Goal: Information Seeking & Learning: Learn about a topic

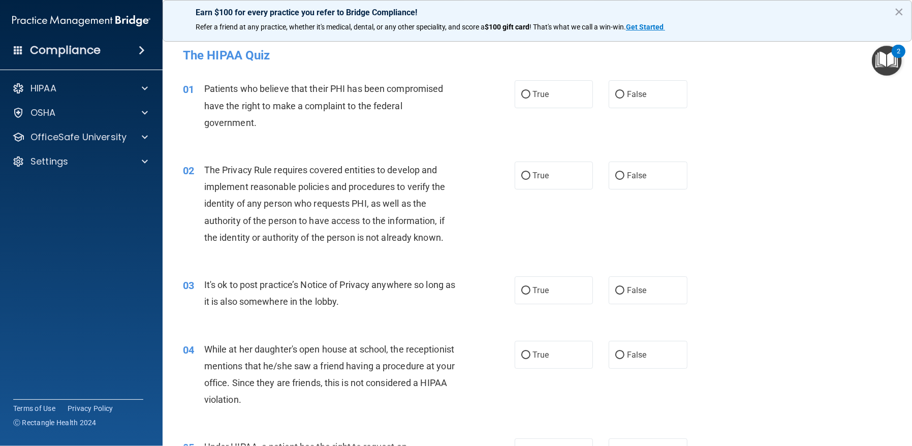
click at [207, 84] on span "Patients who believe that their PHI has been compromised have the right to make…" at bounding box center [323, 105] width 239 height 44
click at [209, 86] on span "Patients who believe that their PHI has been compromised have the right to make…" at bounding box center [323, 105] width 239 height 44
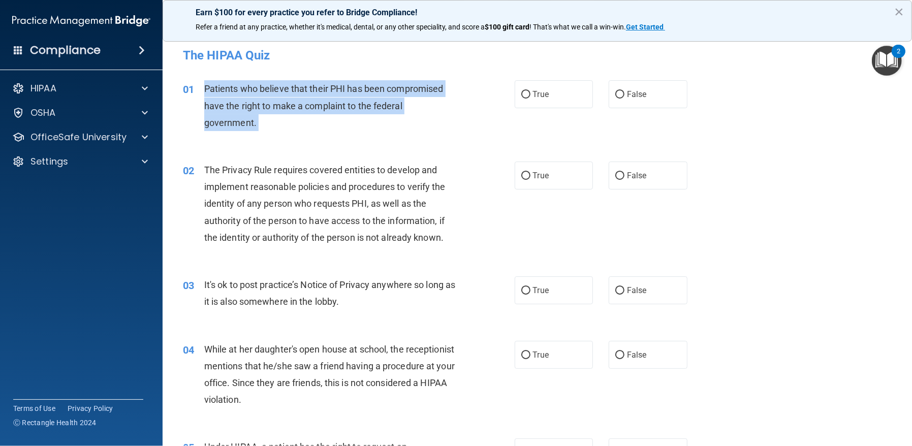
click at [209, 86] on span "Patients who believe that their PHI has been compromised have the right to make…" at bounding box center [323, 105] width 239 height 44
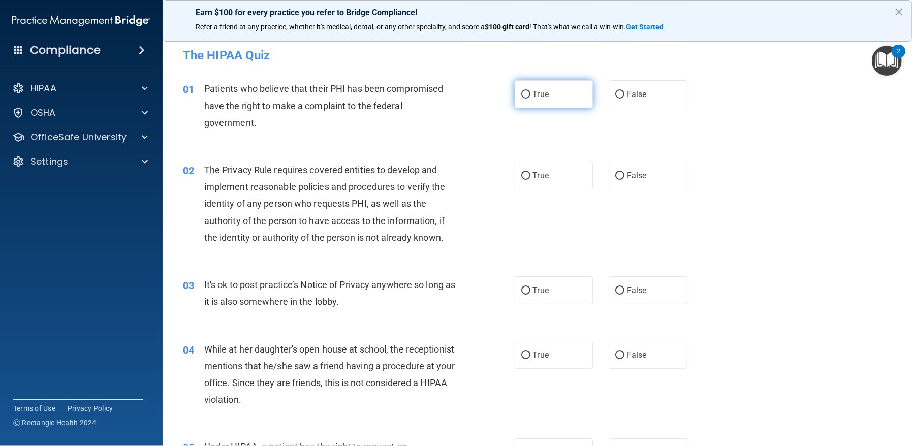
click at [542, 91] on span "True" at bounding box center [541, 94] width 16 height 10
click at [530, 91] on input "True" at bounding box center [525, 95] width 9 height 8
radio input "true"
click at [204, 168] on span "The Privacy Rule requires covered entities to develop and implement reasonable …" at bounding box center [324, 204] width 241 height 78
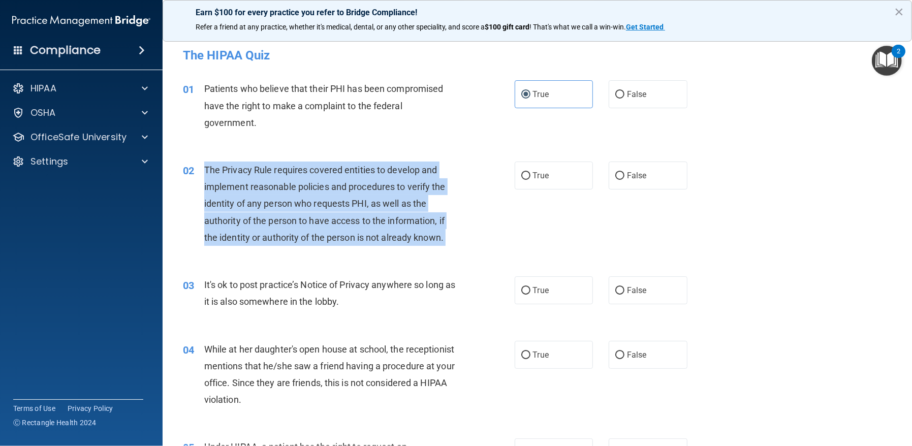
click at [204, 168] on span "The Privacy Rule requires covered entities to develop and implement reasonable …" at bounding box center [324, 204] width 241 height 78
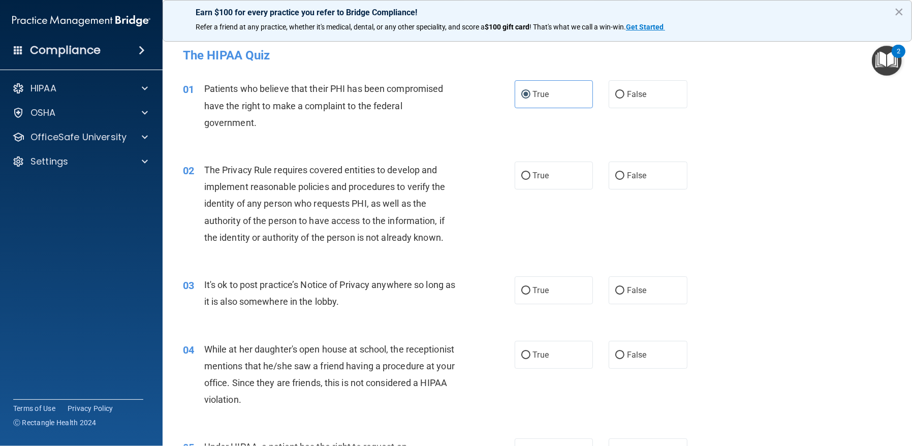
drag, startPoint x: 203, startPoint y: 167, endPoint x: 208, endPoint y: 166, distance: 5.2
click at [208, 166] on span "The Privacy Rule requires covered entities to develop and implement reasonable …" at bounding box center [324, 204] width 241 height 78
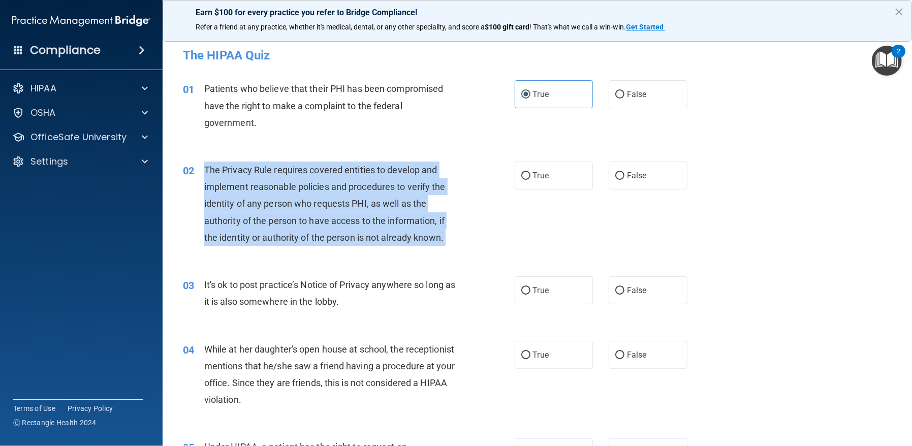
click at [208, 166] on span "The Privacy Rule requires covered entities to develop and implement reasonable …" at bounding box center [324, 204] width 241 height 78
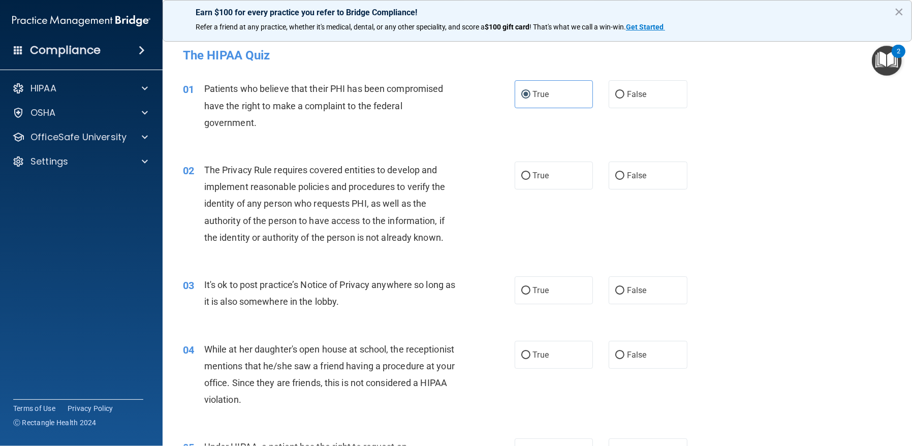
drag, startPoint x: 209, startPoint y: 166, endPoint x: 204, endPoint y: 133, distance: 33.9
click at [204, 133] on div "01 Patients who believe that their PHI has been compromised have the right to m…" at bounding box center [349, 108] width 362 height 56
click at [206, 168] on span "The Privacy Rule requires covered entities to develop and implement reasonable …" at bounding box center [324, 204] width 241 height 78
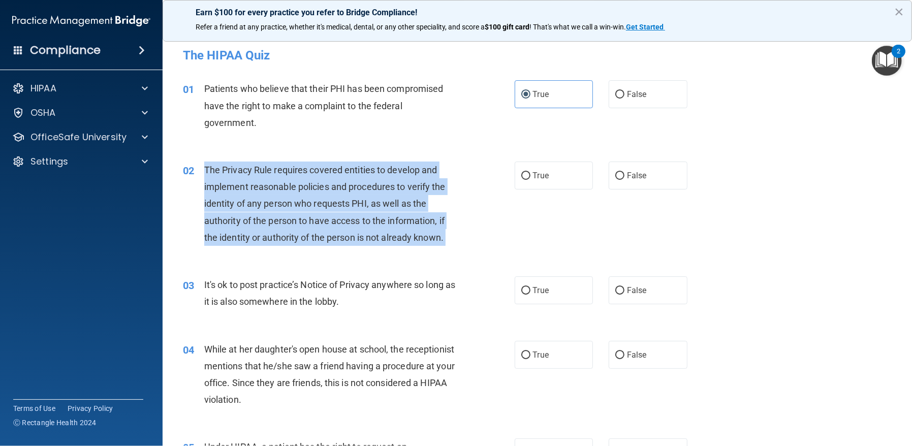
click at [206, 168] on span "The Privacy Rule requires covered entities to develop and implement reasonable …" at bounding box center [324, 204] width 241 height 78
copy ng-form "The Privacy Rule requires covered entities to develop and implement reasonable …"
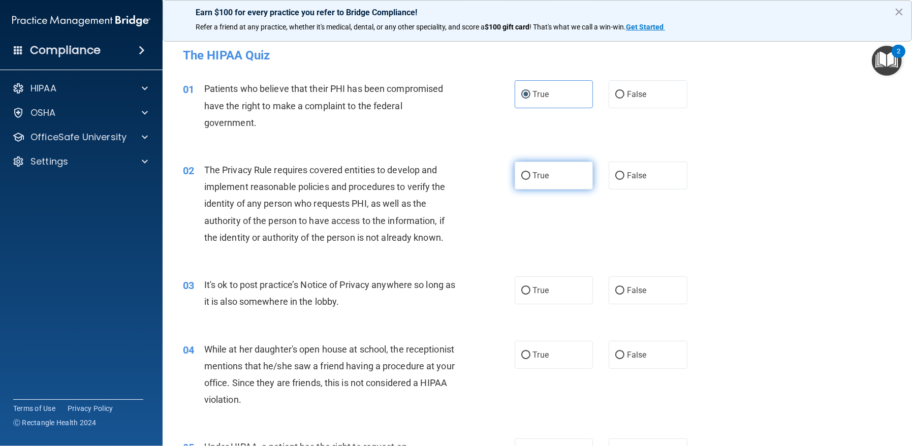
click at [551, 178] on label "True" at bounding box center [553, 175] width 79 height 28
click at [530, 178] on input "True" at bounding box center [525, 176] width 9 height 8
radio input "true"
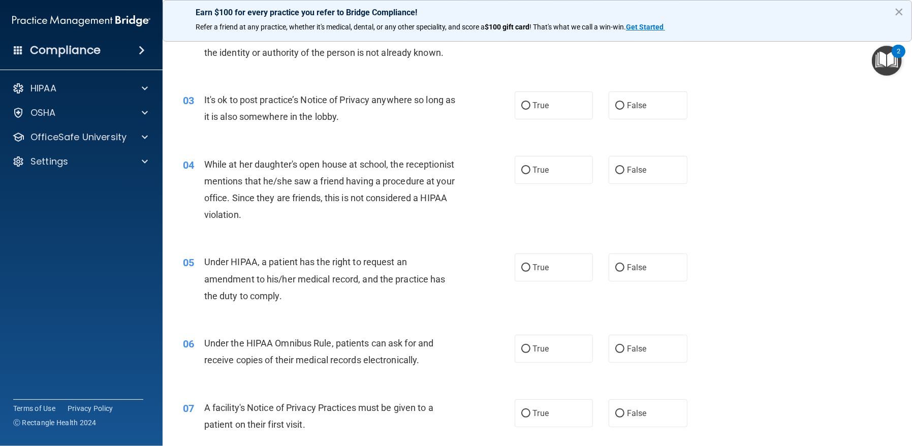
scroll to position [203, 0]
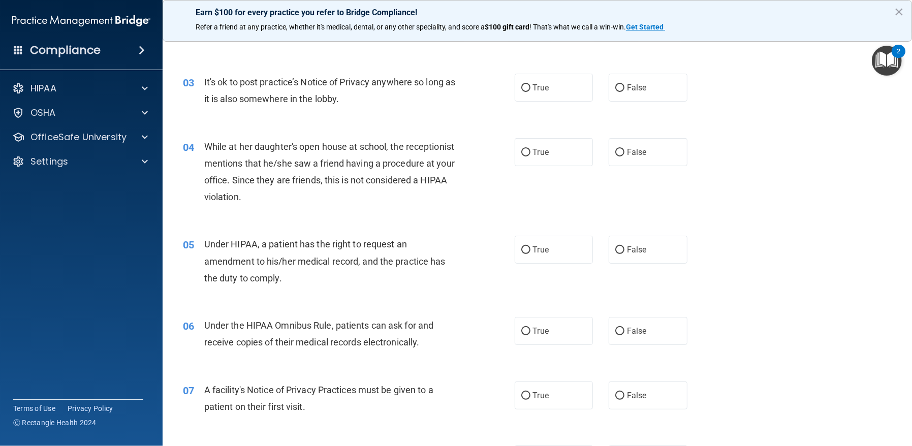
click at [205, 77] on span "It's ok to post practice’s Notice of Privacy anywhere so long as it is also som…" at bounding box center [329, 90] width 251 height 27
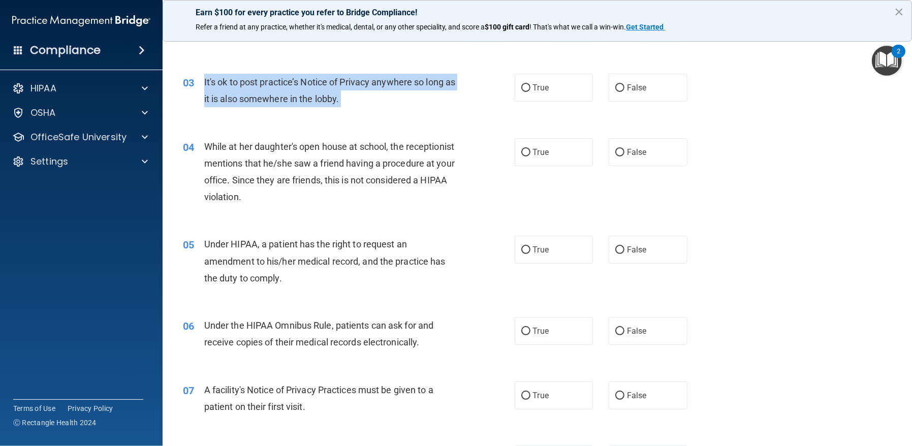
click at [205, 77] on span "It's ok to post practice’s Notice of Privacy anywhere so long as it is also som…" at bounding box center [329, 90] width 251 height 27
copy ng-form "It's ok to post practice’s Notice of Privacy anywhere so long as it is also som…"
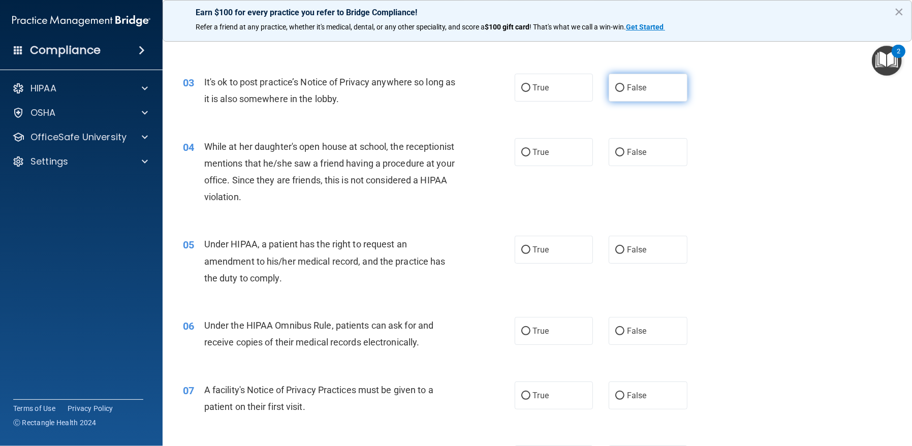
click at [644, 91] on label "False" at bounding box center [647, 88] width 79 height 28
click at [624, 91] on input "False" at bounding box center [619, 88] width 9 height 8
radio input "true"
click at [207, 143] on span "While at her daughter's open house at school, the receptionist mentions that he…" at bounding box center [329, 171] width 250 height 61
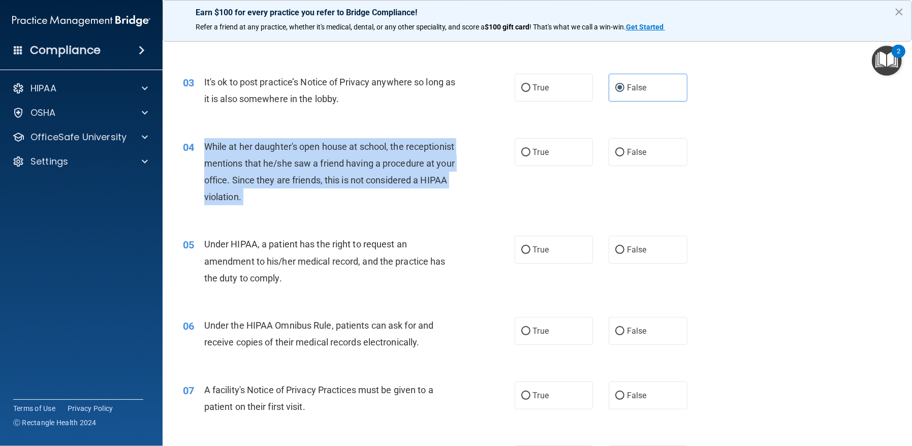
click at [207, 143] on span "While at her daughter's open house at school, the receptionist mentions that he…" at bounding box center [329, 171] width 250 height 61
copy ng-form "While at her daughter's open house at school, the receptionist mentions that he…"
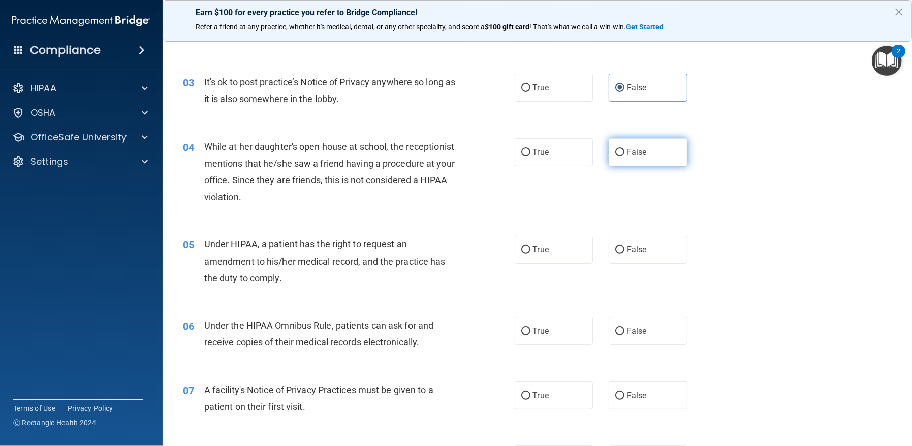
click at [636, 157] on label "False" at bounding box center [647, 152] width 79 height 28
click at [624, 156] on input "False" at bounding box center [619, 153] width 9 height 8
radio input "true"
click at [208, 243] on span "Under HIPAA, a patient has the right to request an amendment to his/her medical…" at bounding box center [324, 261] width 241 height 44
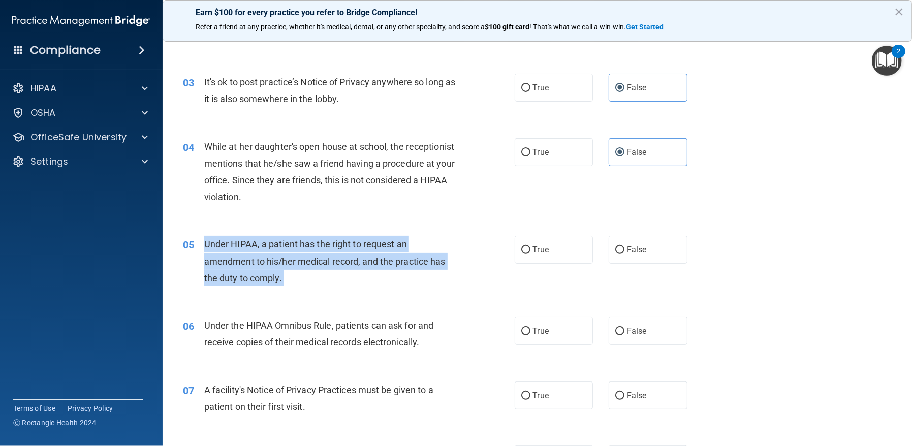
click at [209, 244] on span "Under HIPAA, a patient has the right to request an amendment to his/her medical…" at bounding box center [324, 261] width 241 height 44
copy ng-form "Under HIPAA, a patient has the right to request an amendment to his/her medical…"
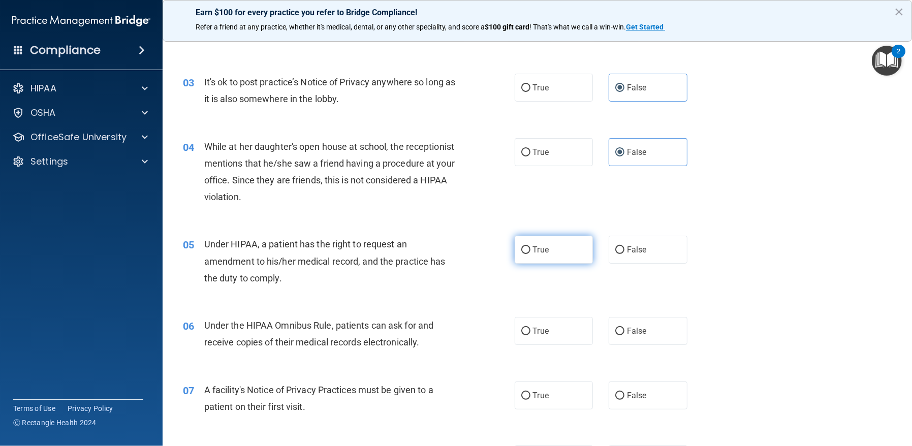
click at [555, 254] on label "True" at bounding box center [553, 250] width 79 height 28
click at [530, 254] on input "True" at bounding box center [525, 250] width 9 height 8
radio input "true"
click at [204, 323] on span "Under the HIPAA Omnibus Rule, patients can ask for and receive copies of their …" at bounding box center [318, 333] width 229 height 27
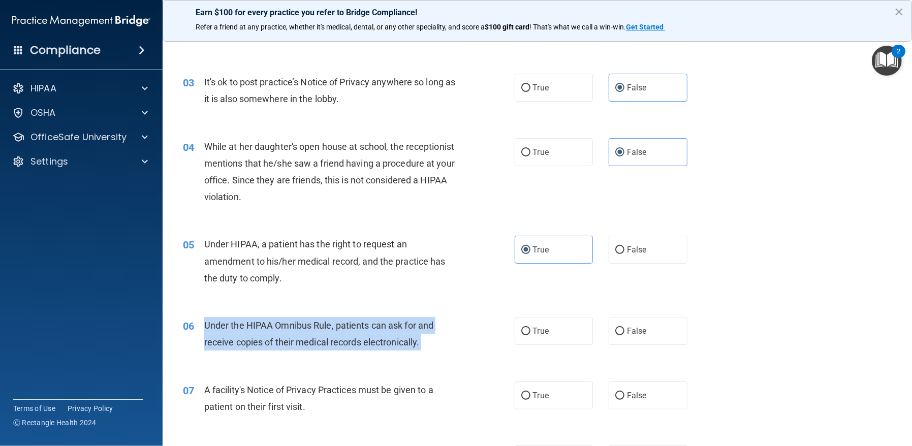
click at [204, 323] on span "Under the HIPAA Omnibus Rule, patients can ask for and receive copies of their …" at bounding box center [318, 333] width 229 height 27
copy ng-form "Under the HIPAA Omnibus Rule, patients can ask for and receive copies of their …"
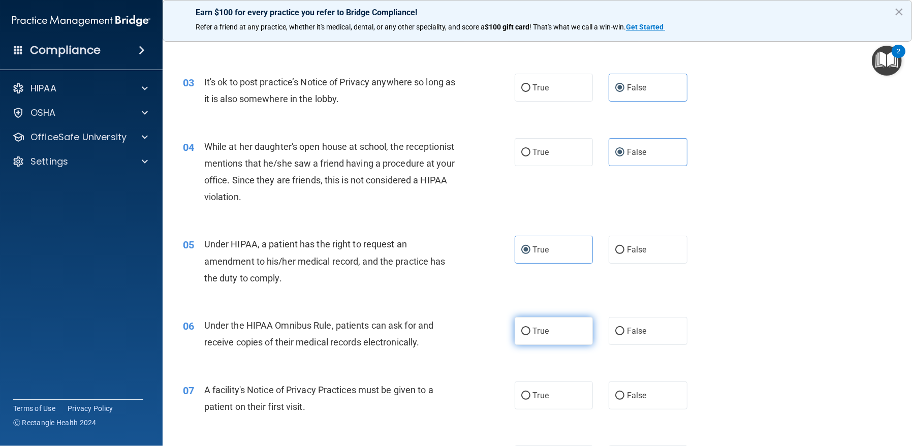
click at [561, 336] on label "True" at bounding box center [553, 331] width 79 height 28
click at [530, 335] on input "True" at bounding box center [525, 332] width 9 height 8
radio input "true"
click at [205, 390] on span "A facility's Notice of Privacy Practices must be given to a patient on their fi…" at bounding box center [318, 397] width 229 height 27
click at [205, 389] on span "A facility's Notice of Privacy Practices must be given to a patient on their fi…" at bounding box center [318, 397] width 229 height 27
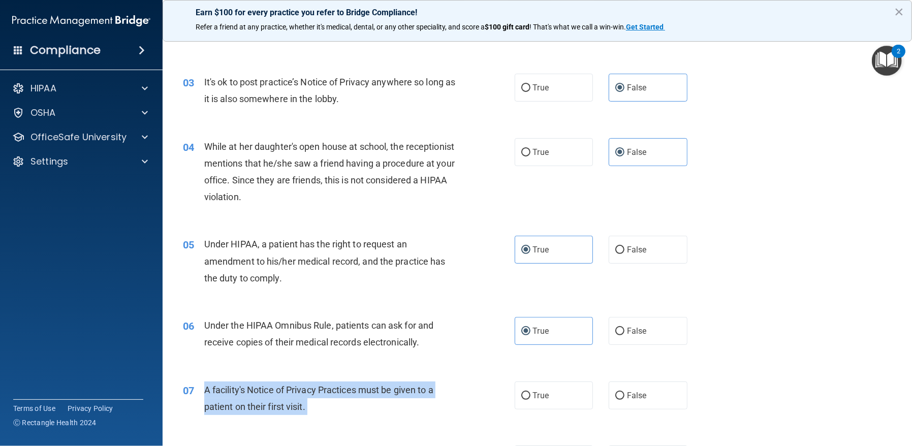
click at [205, 389] on span "A facility's Notice of Privacy Practices must be given to a patient on their fi…" at bounding box center [318, 397] width 229 height 27
copy ng-form "A facility's Notice of Privacy Practices must be given to a patient on their fi…"
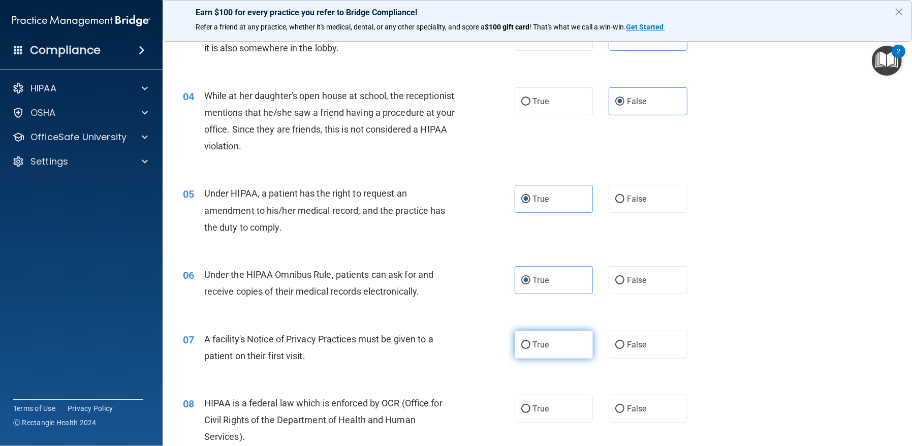
click at [537, 343] on span "True" at bounding box center [541, 345] width 16 height 10
click at [530, 343] on input "True" at bounding box center [525, 345] width 9 height 8
radio input "true"
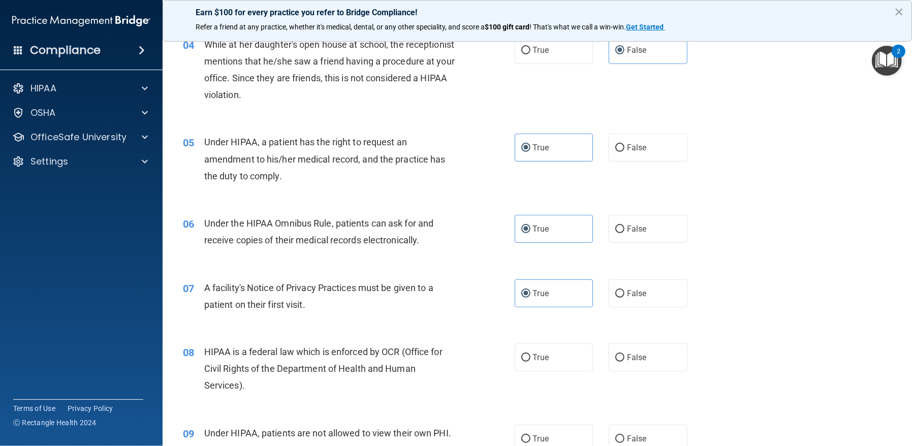
scroll to position [355, 0]
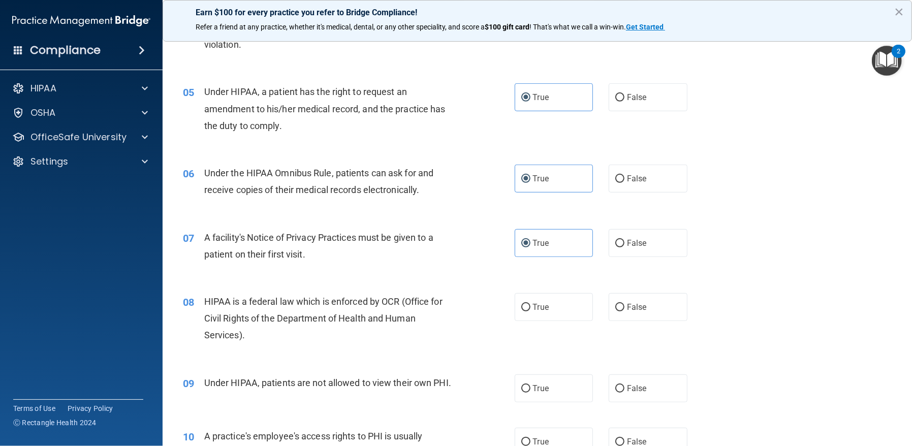
click at [208, 301] on span "HIPAA is a federal law which is enforced by OCR (Office for Civil Rights of the…" at bounding box center [323, 318] width 238 height 44
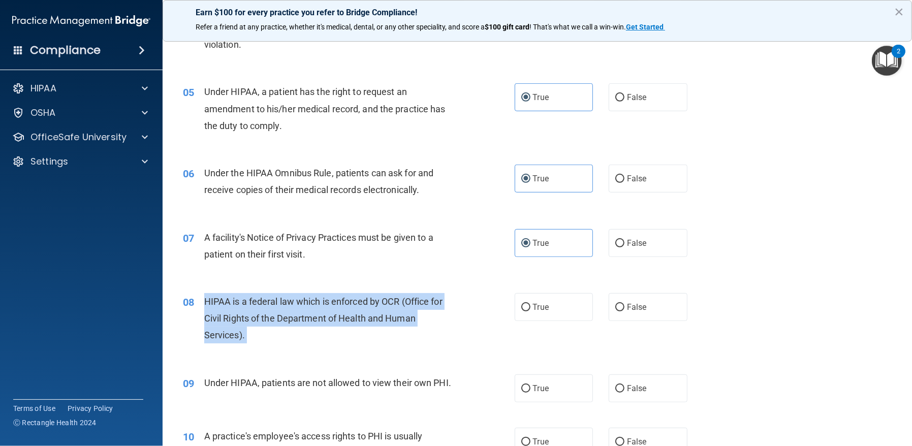
click at [208, 301] on span "HIPAA is a federal law which is enforced by OCR (Office for Civil Rights of the…" at bounding box center [323, 318] width 238 height 44
copy ng-form "HIPAA is a federal law which is enforced by OCR (Office for Civil Rights of the…"
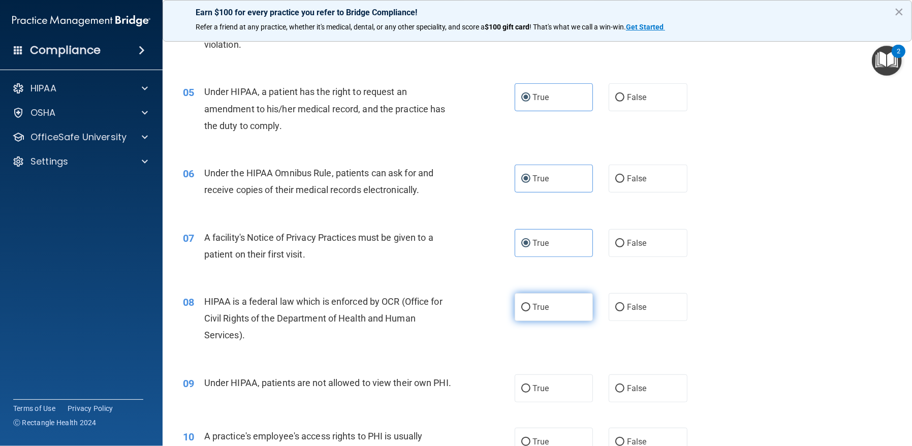
click at [532, 293] on label "True" at bounding box center [553, 307] width 79 height 28
click at [530, 304] on input "True" at bounding box center [525, 308] width 9 height 8
radio input "true"
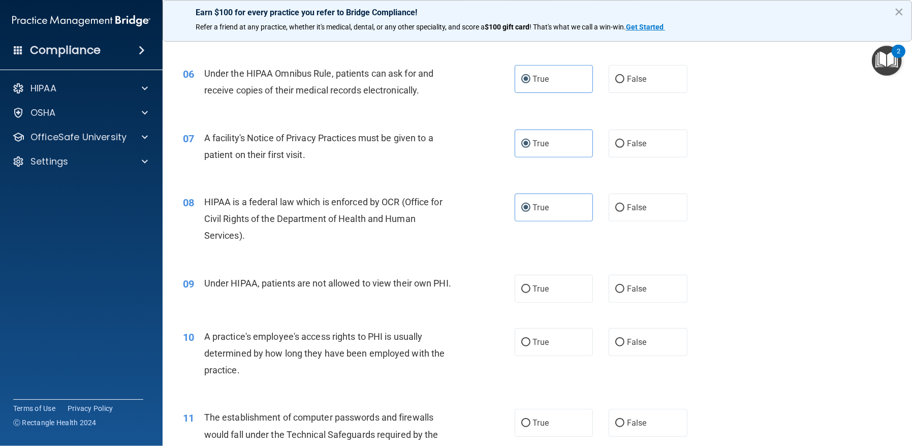
scroll to position [457, 0]
click at [208, 276] on span "Under HIPAA, patients are not allowed to view their own PHI." at bounding box center [327, 281] width 247 height 11
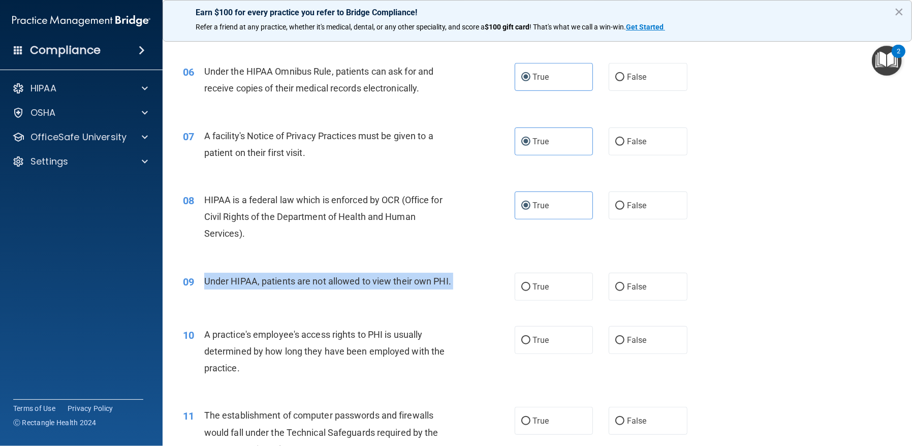
click at [208, 276] on span "Under HIPAA, patients are not allowed to view their own PHI." at bounding box center [327, 281] width 247 height 11
copy ng-form "Under HIPAA, patients are not allowed to view their own PHI."
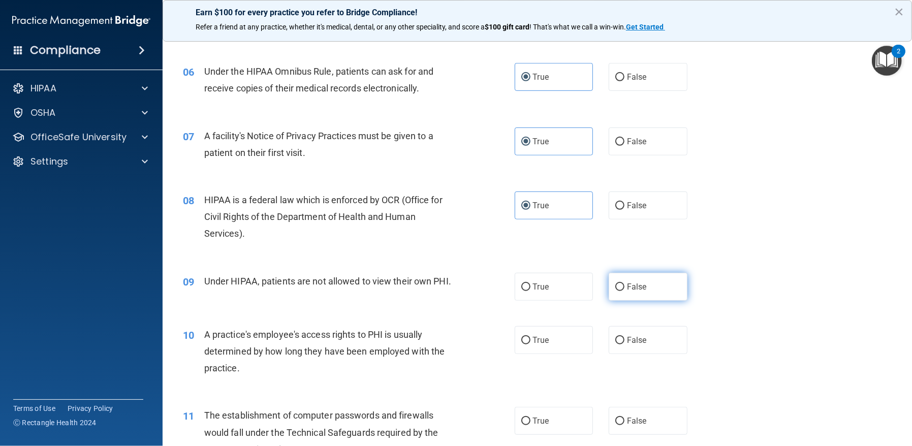
click at [642, 286] on label "False" at bounding box center [647, 287] width 79 height 28
click at [624, 286] on input "False" at bounding box center [619, 287] width 9 height 8
radio input "true"
click at [204, 333] on span "A practice's employee's access rights to PHI is usually determined by how long …" at bounding box center [324, 351] width 241 height 44
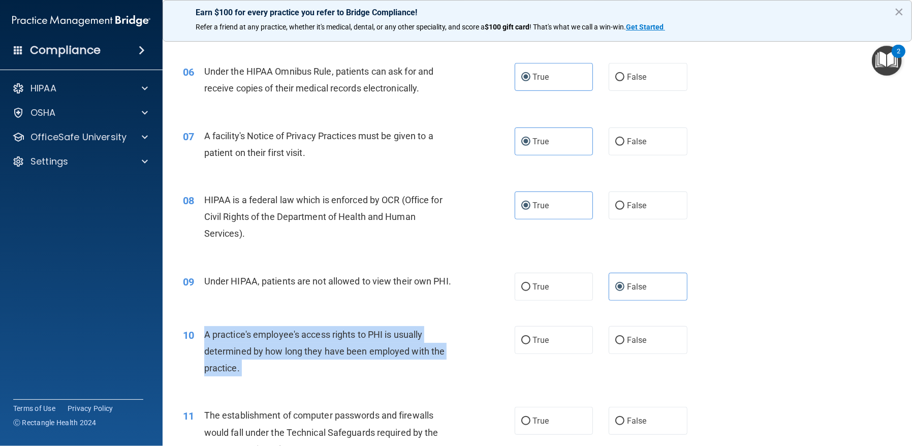
click at [204, 333] on span "A practice's employee's access rights to PHI is usually determined by how long …" at bounding box center [324, 351] width 241 height 44
copy ng-form "A practice's employee's access rights to PHI is usually determined by how long …"
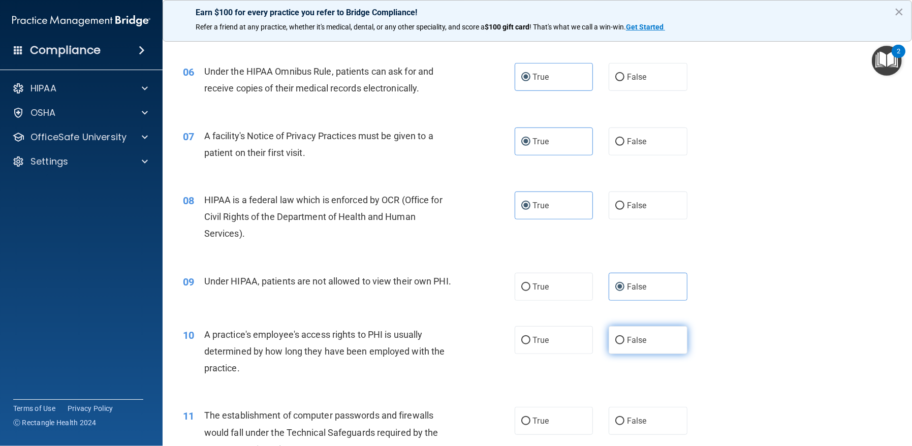
click at [609, 345] on label "False" at bounding box center [647, 340] width 79 height 28
click at [615, 344] on input "False" at bounding box center [619, 341] width 9 height 8
radio input "true"
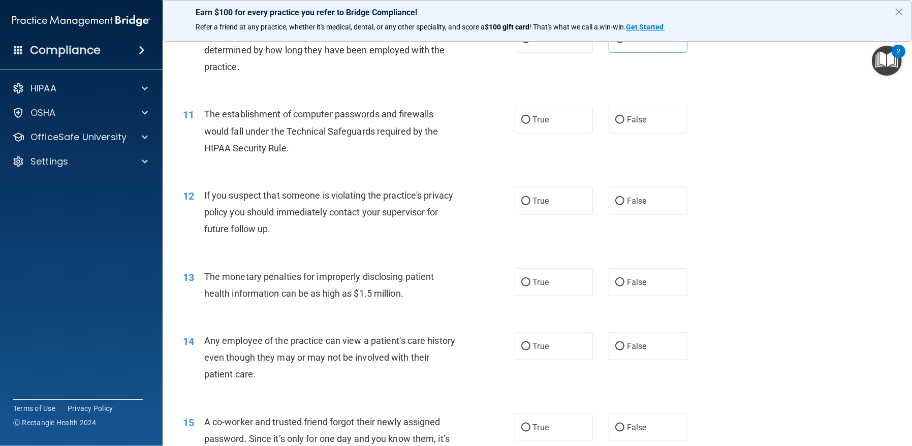
scroll to position [761, 0]
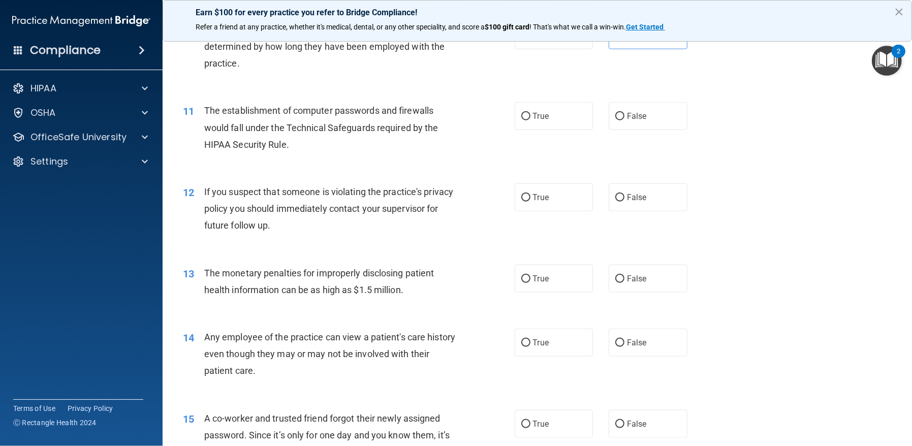
click at [205, 108] on span "The establishment of computer passwords and firewalls would fall under the Tech…" at bounding box center [321, 127] width 234 height 44
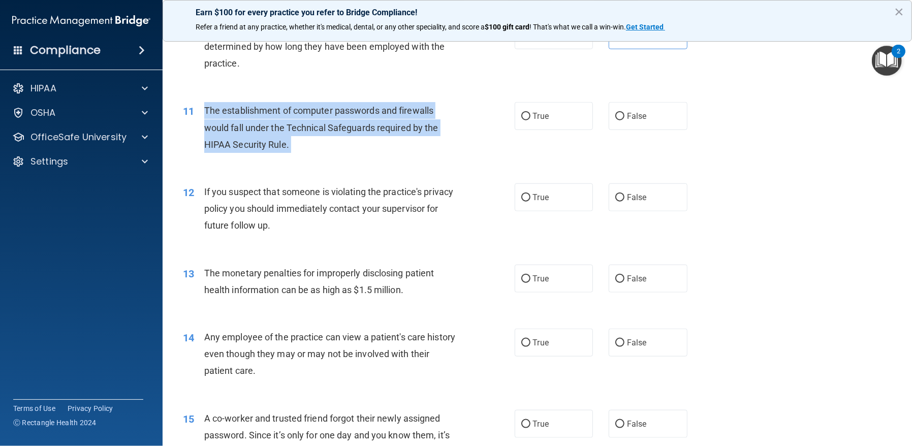
click at [205, 108] on span "The establishment of computer passwords and firewalls would fall under the Tech…" at bounding box center [321, 127] width 234 height 44
copy ng-form "The establishment of computer passwords and firewalls would fall under the Tech…"
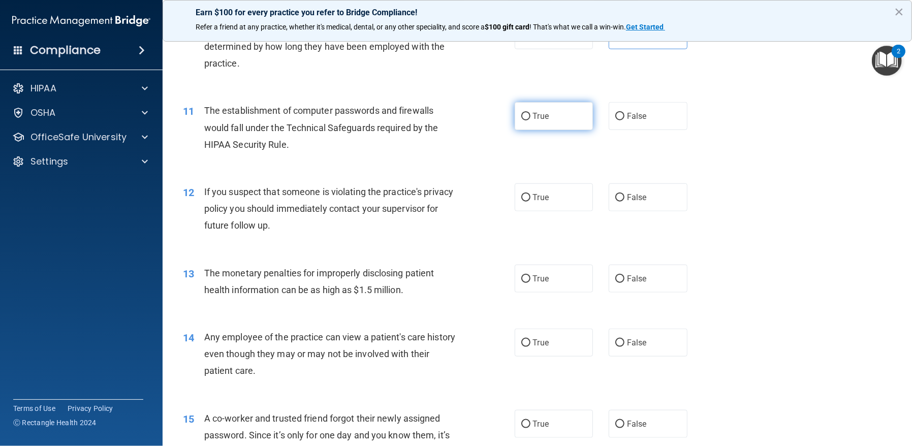
click at [523, 121] on label "True" at bounding box center [553, 116] width 79 height 28
click at [523, 120] on input "True" at bounding box center [525, 117] width 9 height 8
radio input "true"
click at [553, 198] on label "True" at bounding box center [553, 197] width 79 height 28
click at [530, 198] on input "True" at bounding box center [525, 198] width 9 height 8
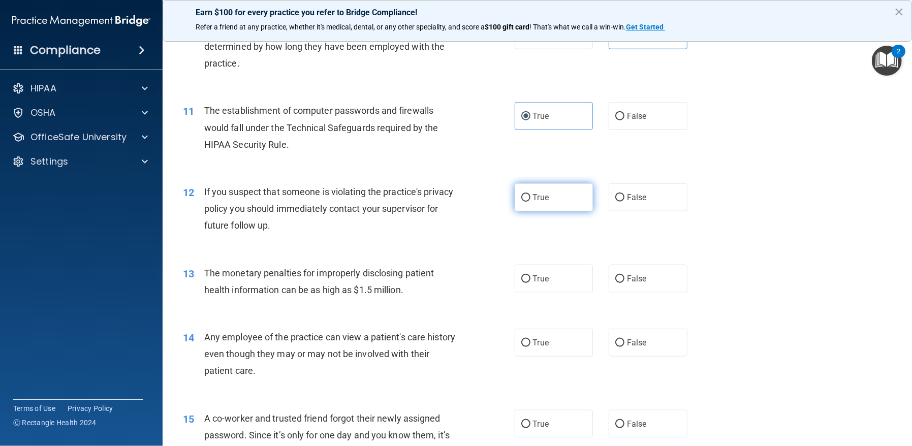
radio input "true"
click at [204, 193] on span "If you suspect that someone is violating the practice's privacy policy you shou…" at bounding box center [328, 208] width 249 height 44
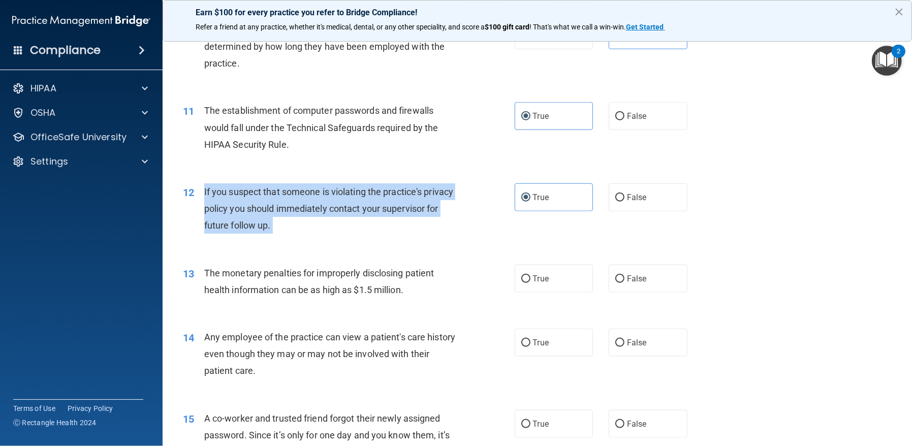
click at [204, 194] on span "If you suspect that someone is violating the practice's privacy policy you shou…" at bounding box center [328, 208] width 249 height 44
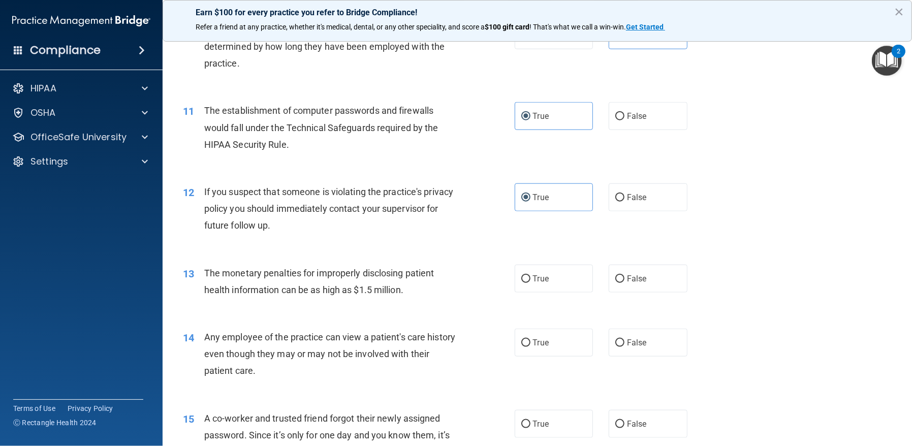
click at [207, 191] on span "If you suspect that someone is violating the practice's privacy policy you shou…" at bounding box center [328, 208] width 249 height 44
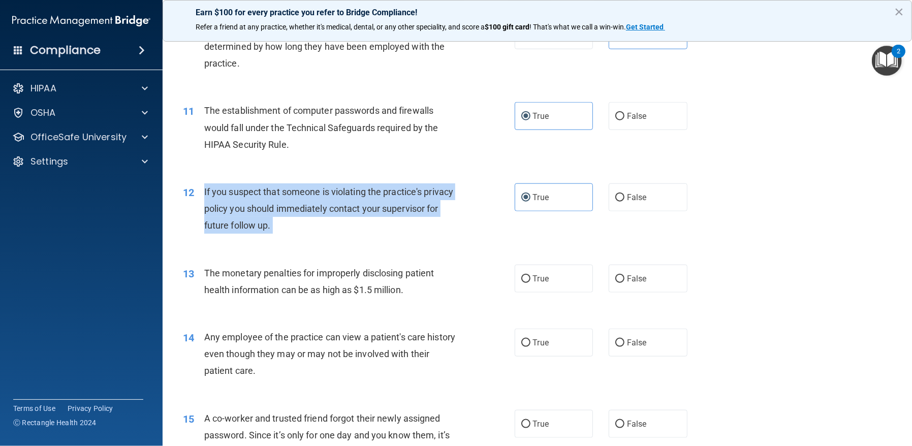
click at [207, 191] on span "If you suspect that someone is violating the practice's privacy policy you shou…" at bounding box center [328, 208] width 249 height 44
drag, startPoint x: 207, startPoint y: 191, endPoint x: 239, endPoint y: 199, distance: 33.5
click at [239, 197] on span "If you suspect that someone is violating the practice's privacy policy you shou…" at bounding box center [328, 208] width 249 height 44
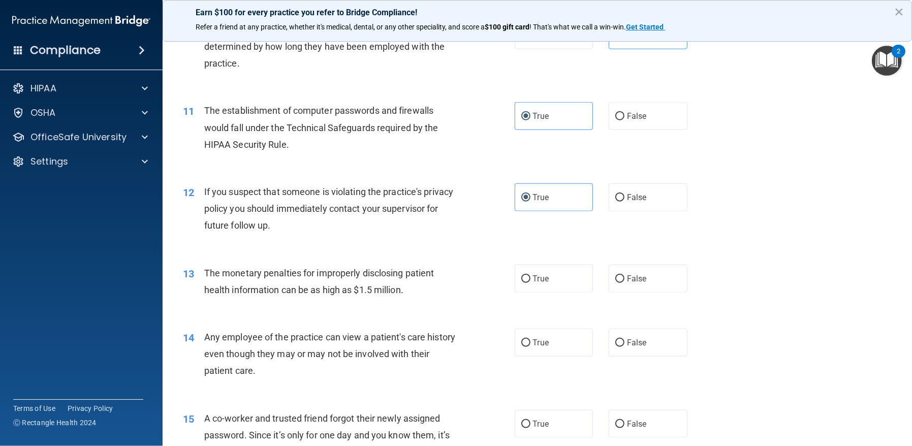
click at [208, 273] on span "The monetary penalties for improperly disclosing patient health information can…" at bounding box center [319, 281] width 230 height 27
click at [209, 274] on span "The monetary penalties for improperly disclosing patient health information can…" at bounding box center [319, 281] width 230 height 27
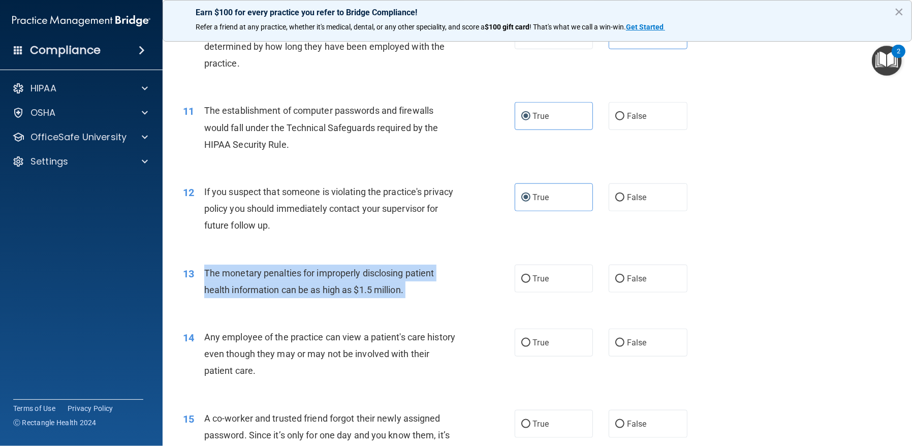
click at [209, 274] on span "The monetary penalties for improperly disclosing patient health information can…" at bounding box center [319, 281] width 230 height 27
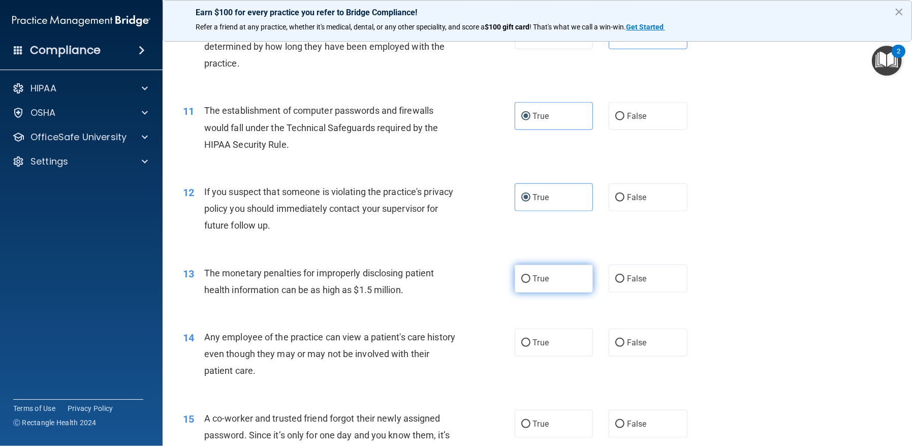
click at [546, 283] on label "True" at bounding box center [553, 279] width 79 height 28
click at [530, 283] on input "True" at bounding box center [525, 279] width 9 height 8
radio input "true"
click at [207, 333] on span "Any employee of the practice can view a patient's care history even though they…" at bounding box center [329, 354] width 251 height 44
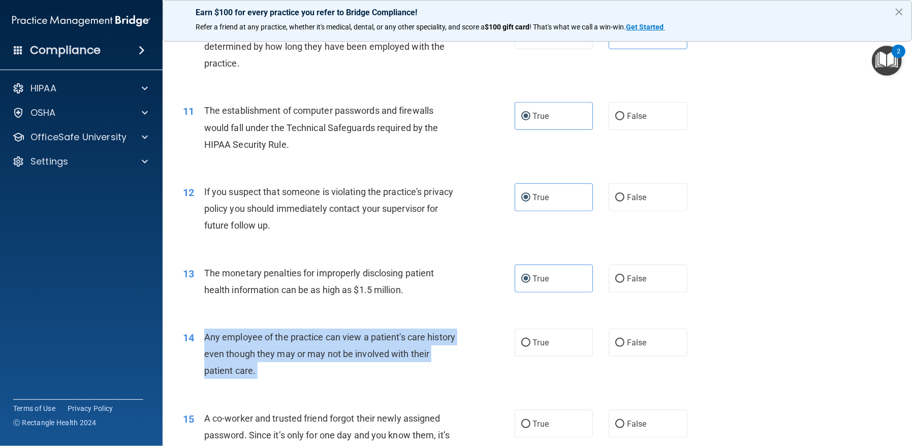
click at [207, 333] on span "Any employee of the practice can view a patient's care history even though they…" at bounding box center [329, 354] width 251 height 44
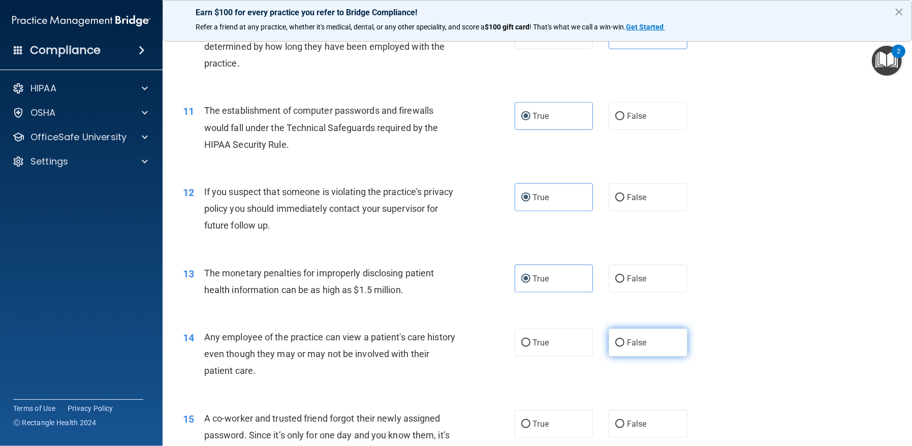
click at [624, 334] on label "False" at bounding box center [647, 343] width 79 height 28
click at [624, 339] on input "False" at bounding box center [619, 343] width 9 height 8
radio input "true"
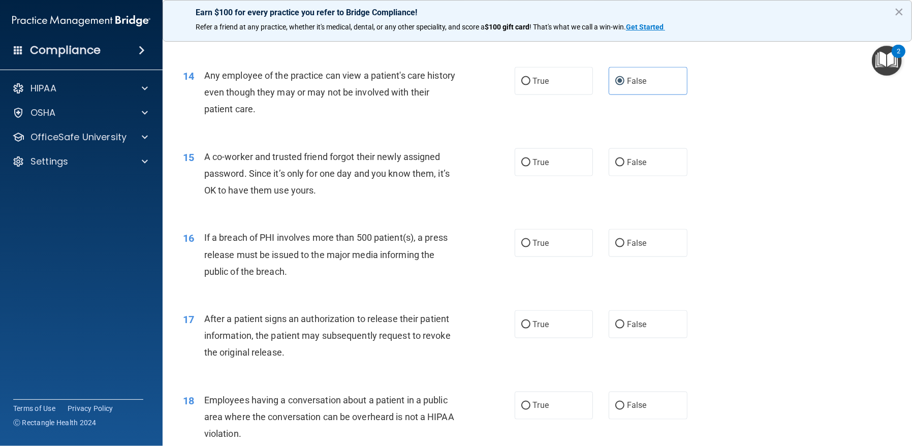
scroll to position [1117, 0]
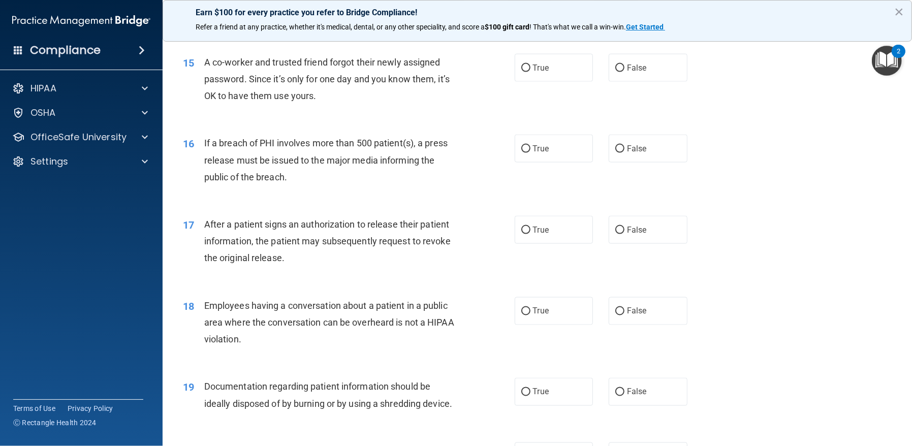
click at [206, 64] on span "A co-worker and trusted friend forgot their newly assigned password. Since it’s…" at bounding box center [326, 79] width 245 height 44
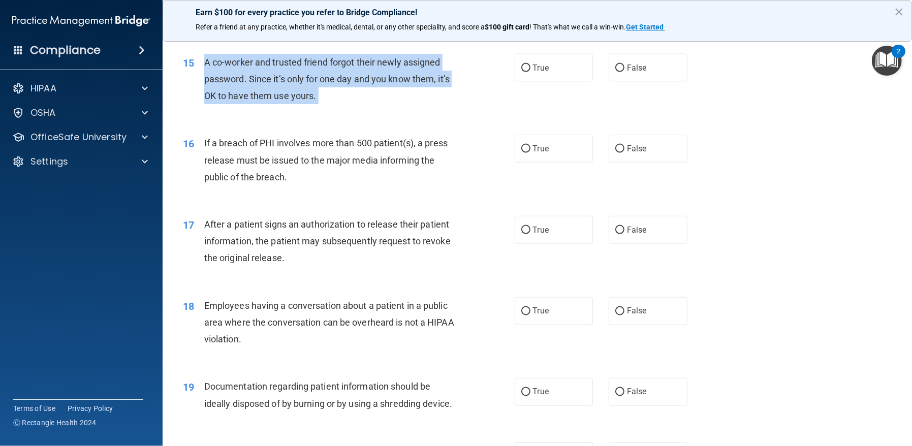
click at [206, 64] on span "A co-worker and trusted friend forgot their newly assigned password. Since it’s…" at bounding box center [326, 79] width 245 height 44
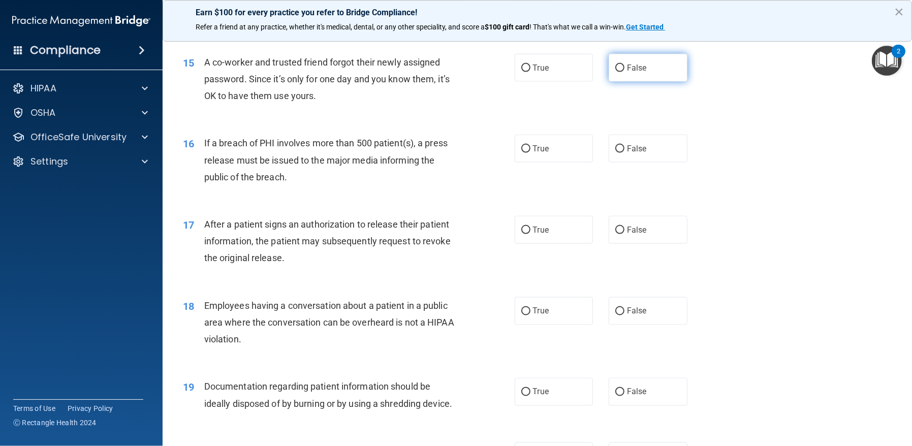
click at [648, 79] on label "False" at bounding box center [647, 68] width 79 height 28
click at [624, 72] on input "False" at bounding box center [619, 68] width 9 height 8
radio input "true"
click at [208, 143] on span "If a breach of PHI involves more than 500 patient(s), a press release must be i…" at bounding box center [325, 160] width 243 height 44
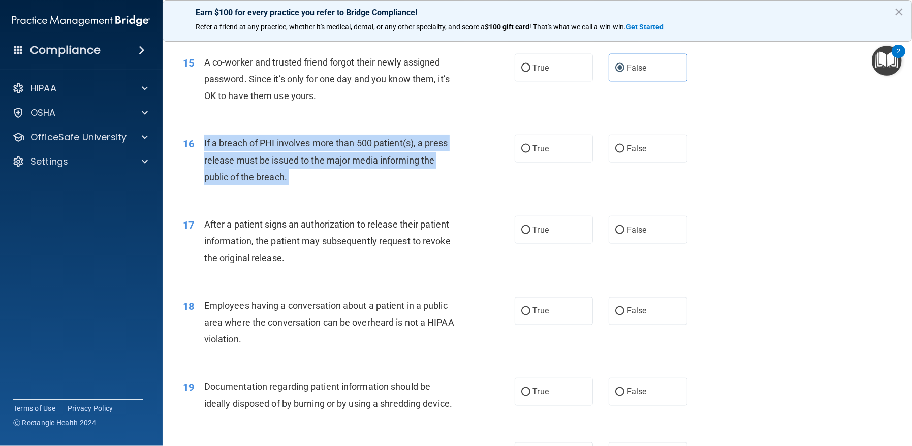
click at [208, 144] on span "If a breach of PHI involves more than 500 patient(s), a press release must be i…" at bounding box center [325, 160] width 243 height 44
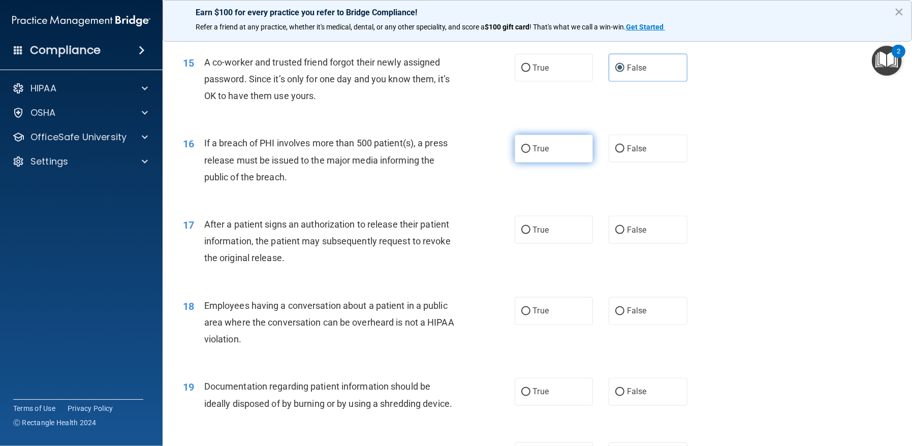
click at [527, 156] on label "True" at bounding box center [553, 149] width 79 height 28
click at [527, 153] on input "True" at bounding box center [525, 149] width 9 height 8
radio input "true"
click at [205, 226] on span "After a patient signs an authorization to release their patient information, th…" at bounding box center [327, 241] width 246 height 44
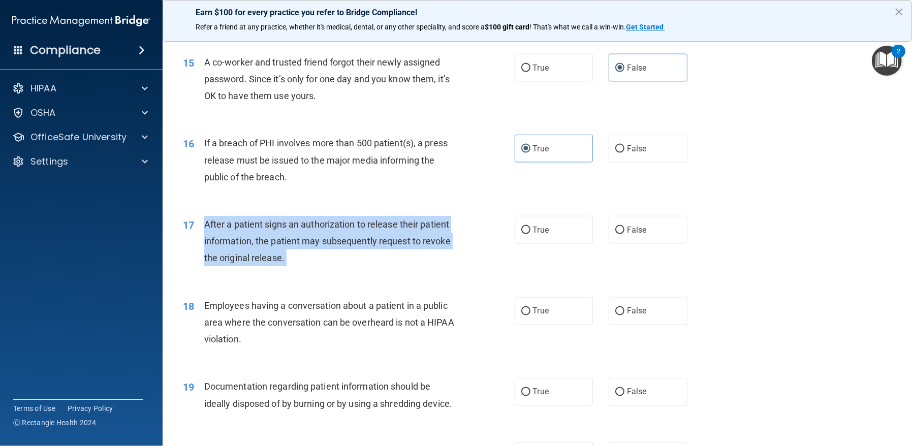
click at [205, 226] on span "After a patient signs an authorization to release their patient information, th…" at bounding box center [327, 241] width 246 height 44
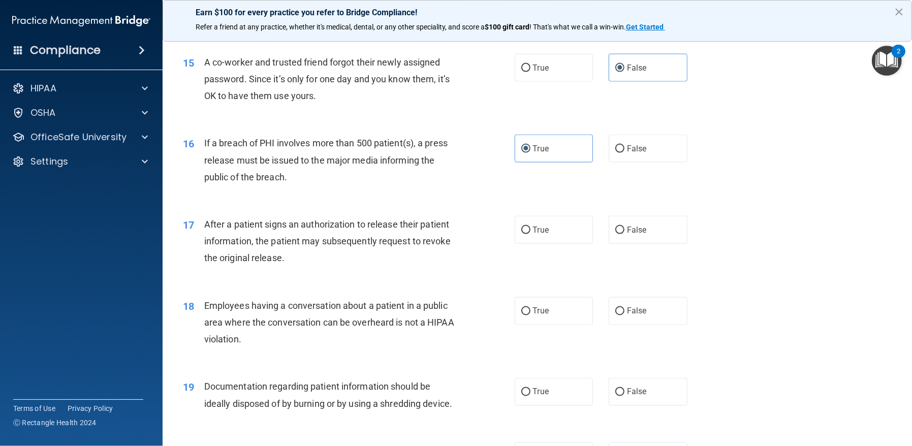
click at [332, 145] on span "If a breach of PHI involves more than 500 patient(s), a press release must be i…" at bounding box center [325, 160] width 243 height 44
click at [551, 227] on label "True" at bounding box center [553, 230] width 79 height 28
click at [530, 227] on input "True" at bounding box center [525, 230] width 9 height 8
radio input "true"
click at [204, 299] on div "Employees having a conversation about a patient in a public area where the conv…" at bounding box center [334, 322] width 260 height 51
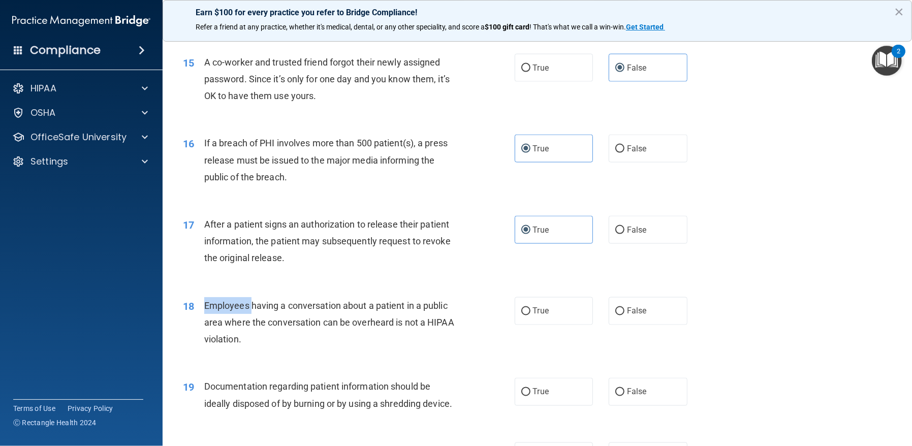
click at [204, 299] on div "Employees having a conversation about a patient in a public area where the conv…" at bounding box center [334, 322] width 260 height 51
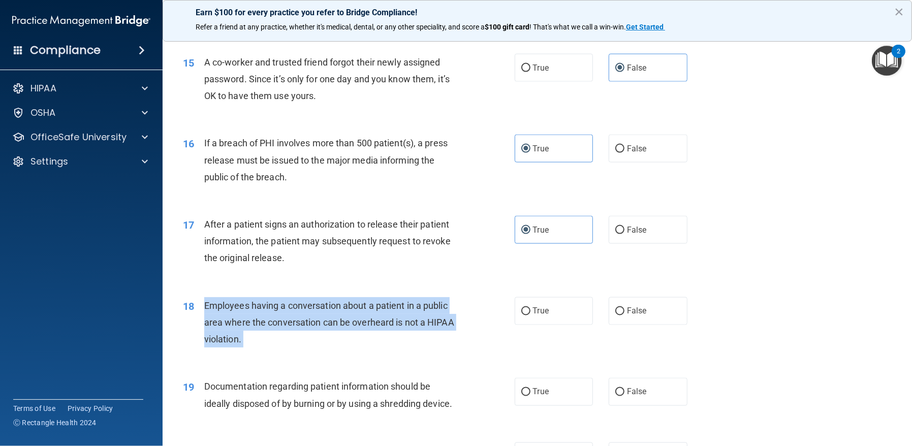
click at [204, 300] on div "Employees having a conversation about a patient in a public area where the conv…" at bounding box center [334, 322] width 260 height 51
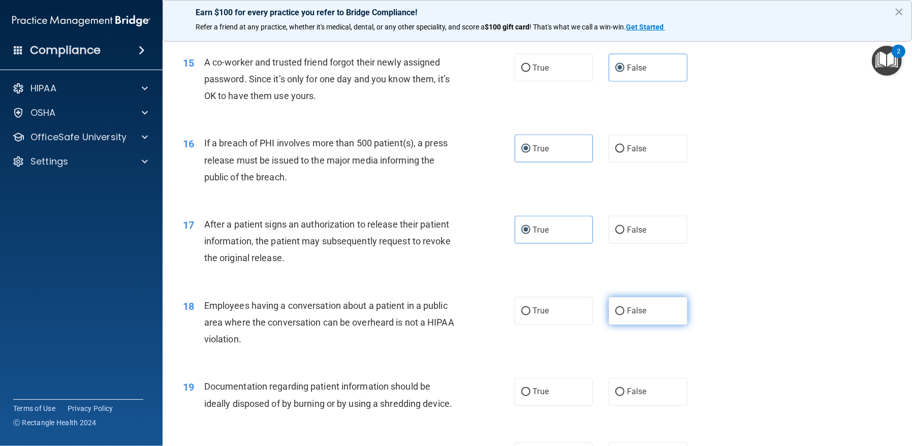
click at [631, 310] on span "False" at bounding box center [637, 311] width 20 height 10
click at [624, 310] on input "False" at bounding box center [619, 312] width 9 height 8
radio input "true"
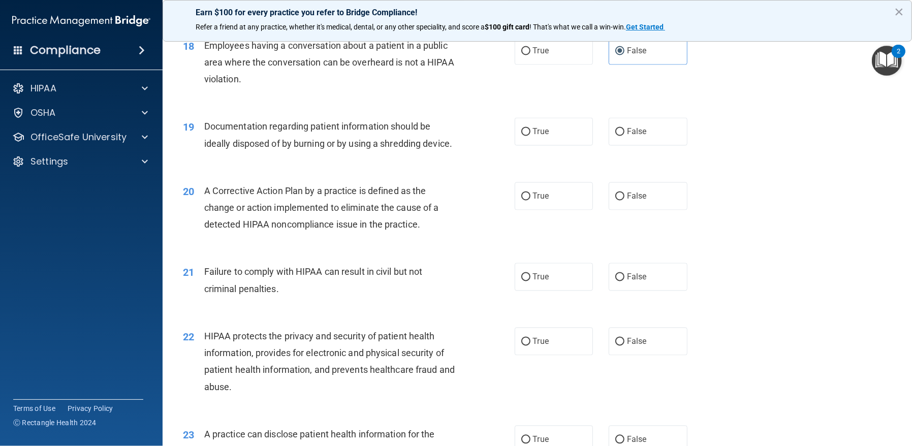
scroll to position [1371, 0]
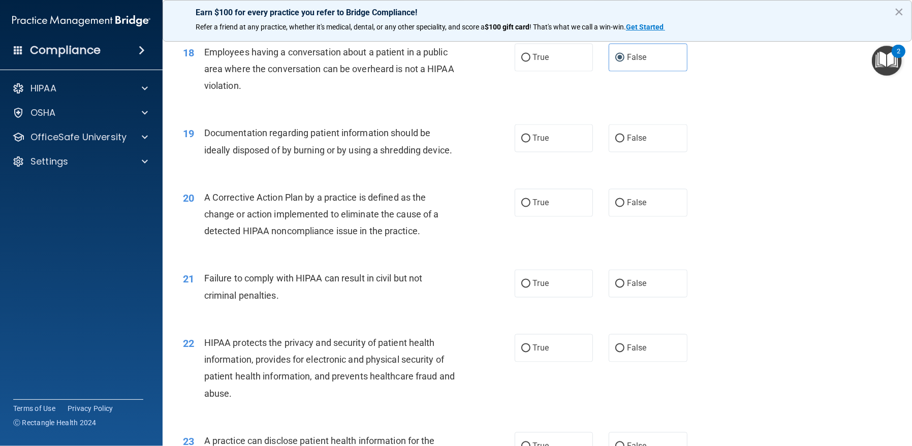
click at [207, 134] on span "Documentation regarding patient information should be ideally disposed of by bu…" at bounding box center [328, 140] width 248 height 27
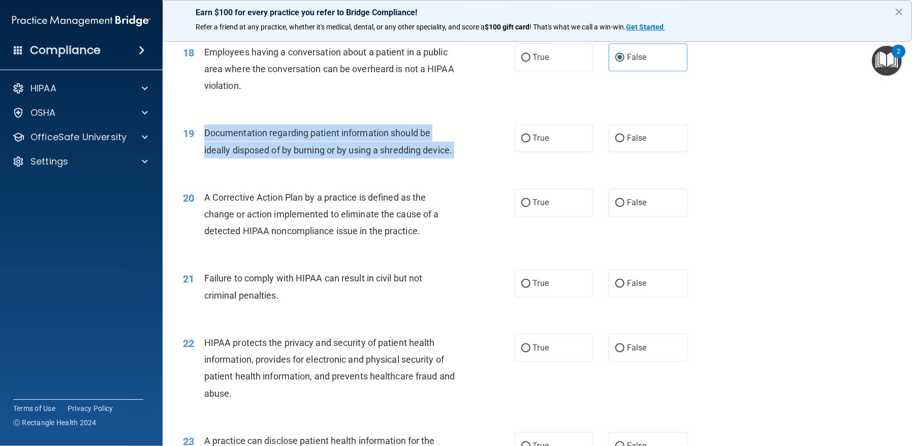
click at [207, 134] on span "Documentation regarding patient information should be ideally disposed of by bu…" at bounding box center [328, 140] width 248 height 27
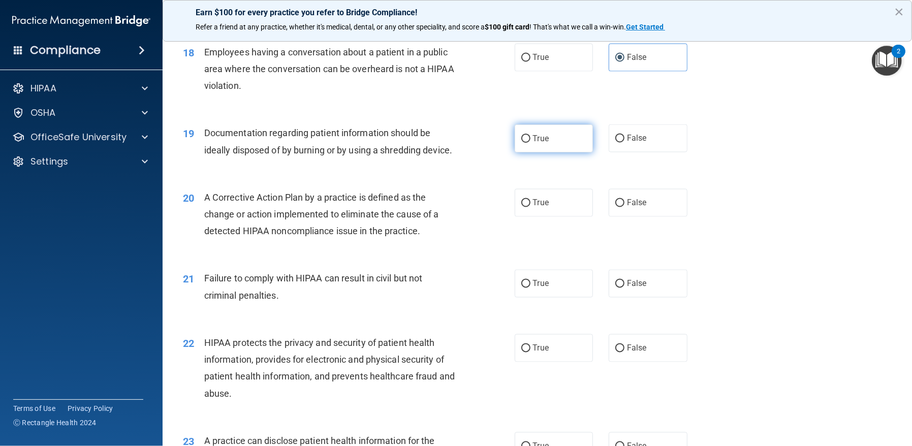
click at [520, 129] on label "True" at bounding box center [553, 138] width 79 height 28
click at [521, 135] on input "True" at bounding box center [525, 139] width 9 height 8
radio input "true"
click at [208, 214] on span "A Corrective Action Plan by a practice is defined as the change or action imple…" at bounding box center [321, 214] width 235 height 44
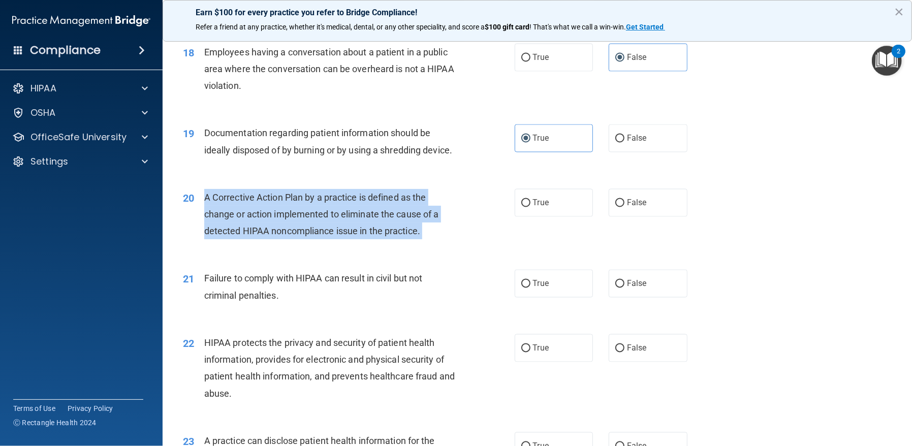
click at [208, 214] on span "A Corrective Action Plan by a practice is defined as the change or action imple…" at bounding box center [321, 214] width 235 height 44
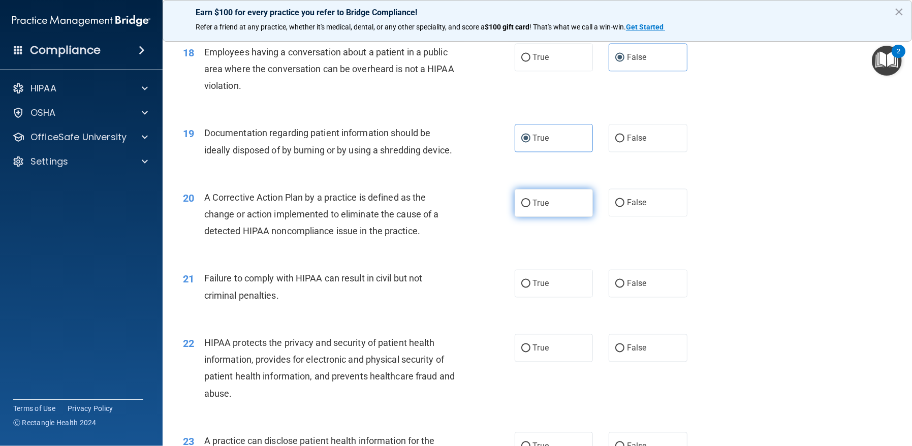
click at [537, 211] on label "True" at bounding box center [553, 203] width 79 height 28
click at [530, 207] on input "True" at bounding box center [525, 204] width 9 height 8
radio input "true"
click at [209, 292] on span "Failure to comply with HIPAA can result in civil but not criminal penalties." at bounding box center [313, 286] width 218 height 27
click at [209, 291] on span "Failure to comply with HIPAA can result in civil but not criminal penalties." at bounding box center [313, 286] width 218 height 27
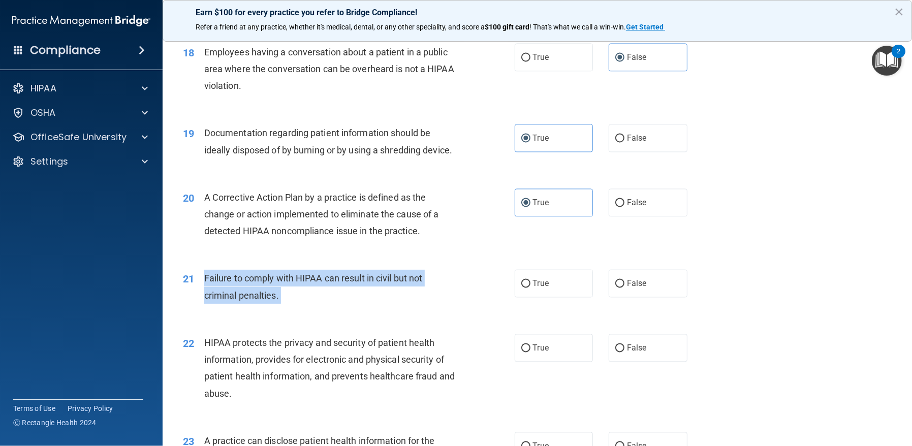
click at [209, 291] on span "Failure to comply with HIPAA can result in civil but not criminal penalties." at bounding box center [313, 286] width 218 height 27
click at [615, 288] on input "False" at bounding box center [619, 284] width 9 height 8
radio input "true"
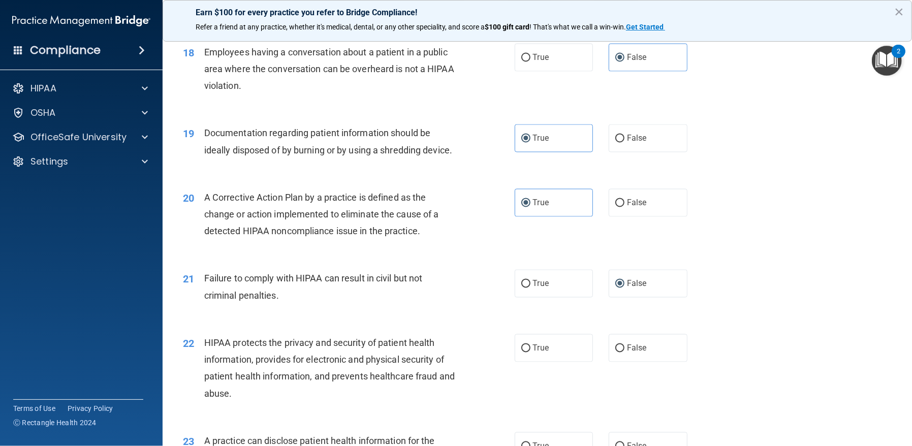
click at [210, 355] on span "HIPAA protects the privacy and security of patient health information, provides…" at bounding box center [329, 367] width 250 height 61
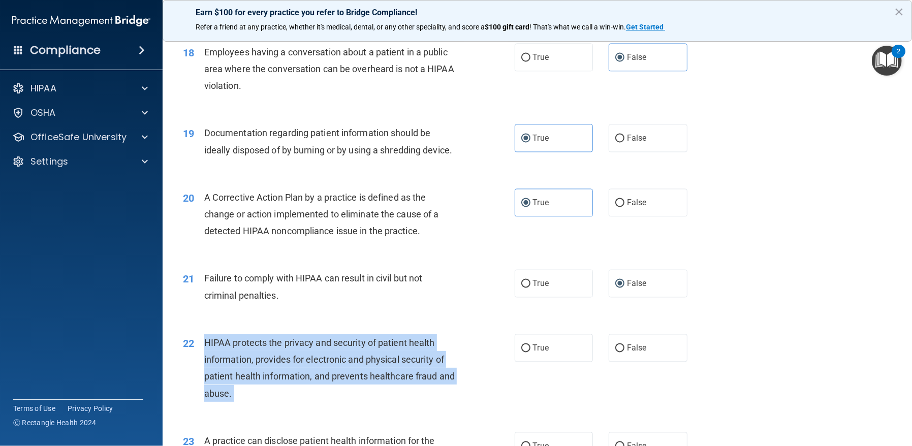
click at [210, 354] on span "HIPAA protects the privacy and security of patient health information, provides…" at bounding box center [329, 367] width 250 height 61
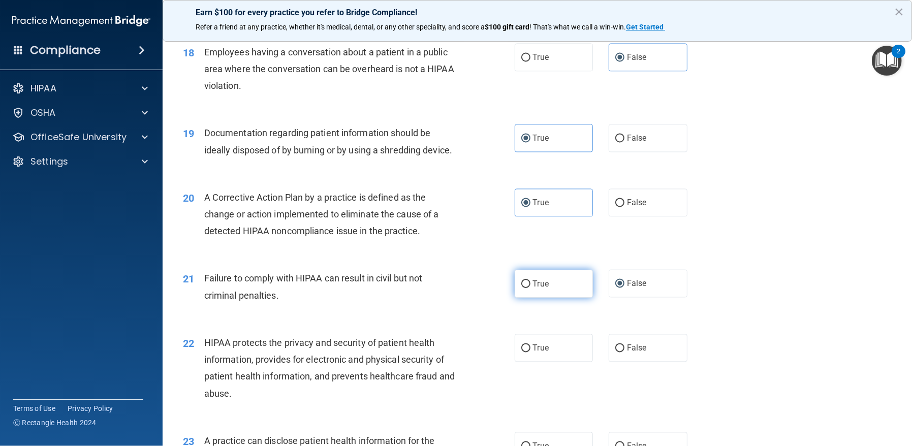
click at [544, 288] on span "True" at bounding box center [541, 284] width 16 height 10
click at [530, 288] on input "True" at bounding box center [525, 284] width 9 height 8
radio input "true"
click at [627, 288] on span "False" at bounding box center [637, 284] width 20 height 10
click at [624, 288] on input "False" at bounding box center [619, 284] width 9 height 8
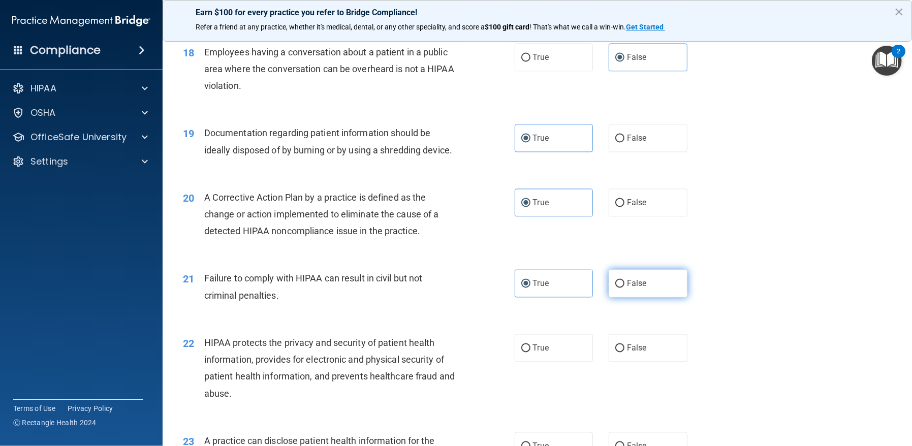
radio input "true"
radio input "false"
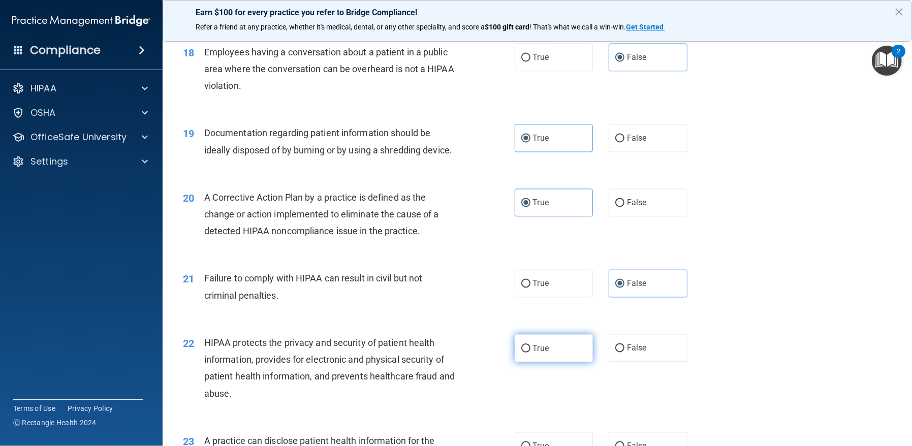
click at [523, 362] on label "True" at bounding box center [553, 348] width 79 height 28
click at [523, 352] on input "True" at bounding box center [525, 349] width 9 height 8
radio input "true"
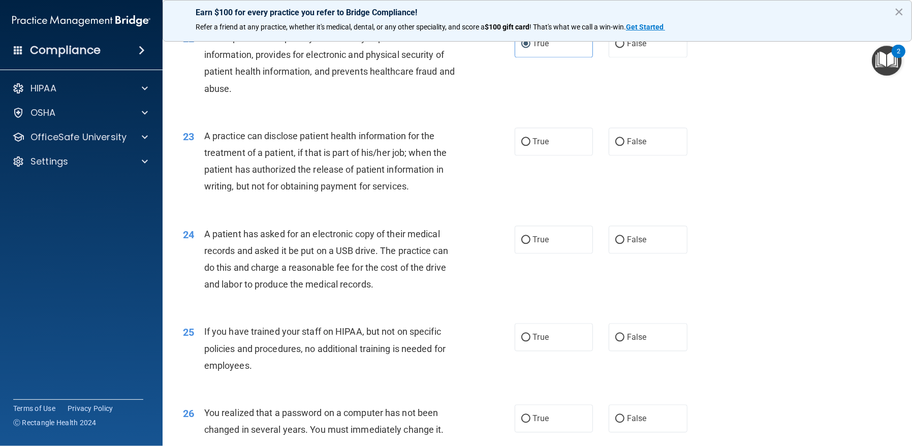
scroll to position [1675, 0]
click at [208, 151] on span "A practice can disclose patient health information for the treatment of a patie…" at bounding box center [325, 161] width 242 height 61
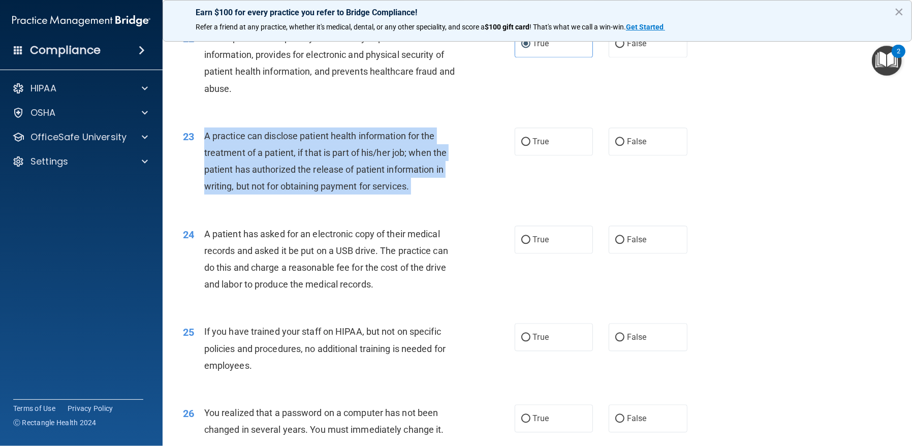
click at [208, 151] on span "A practice can disclose patient health information for the treatment of a patie…" at bounding box center [325, 161] width 242 height 61
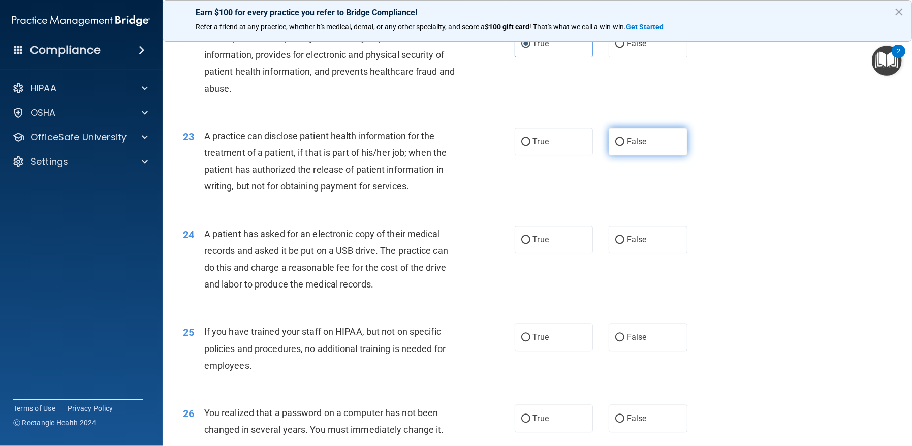
click at [629, 146] on span "False" at bounding box center [637, 142] width 20 height 10
click at [624, 146] on input "False" at bounding box center [619, 142] width 9 height 8
radio input "true"
click at [208, 248] on span "A patient has asked for an electronic copy of their medical records and asked i…" at bounding box center [326, 259] width 244 height 61
click at [208, 247] on span "A patient has asked for an electronic copy of their medical records and asked i…" at bounding box center [326, 259] width 244 height 61
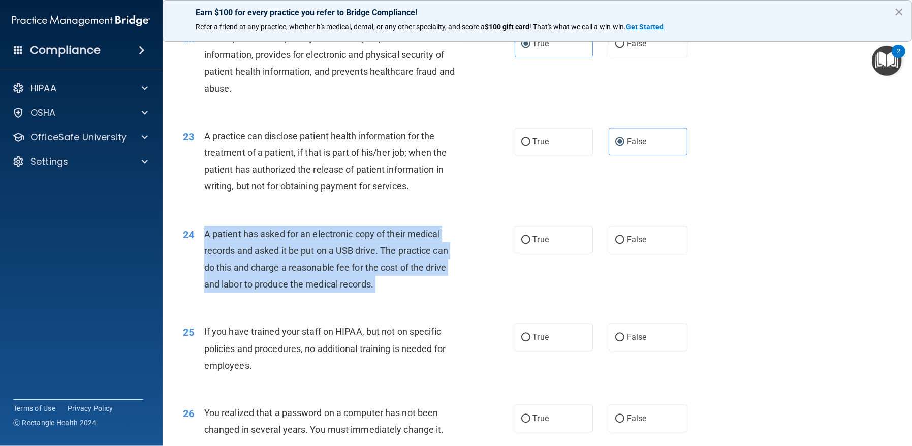
click at [208, 247] on span "A patient has asked for an electronic copy of their medical records and asked i…" at bounding box center [326, 259] width 244 height 61
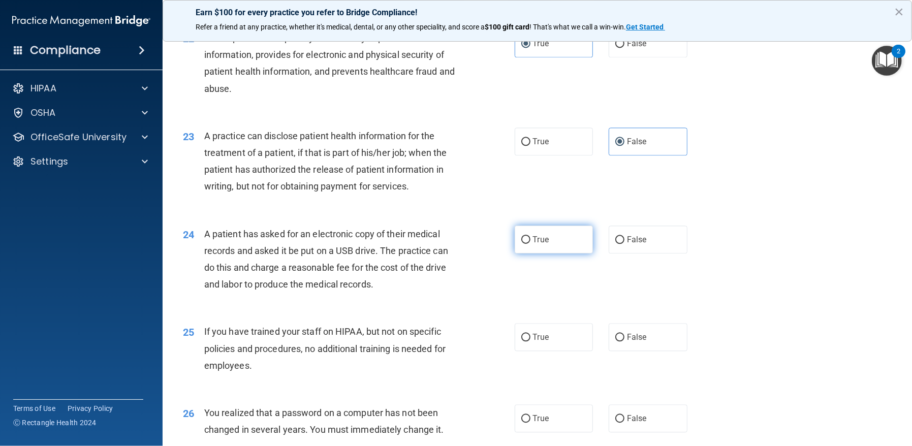
click at [552, 253] on label "True" at bounding box center [553, 239] width 79 height 28
click at [530, 244] on input "True" at bounding box center [525, 240] width 9 height 8
radio input "true"
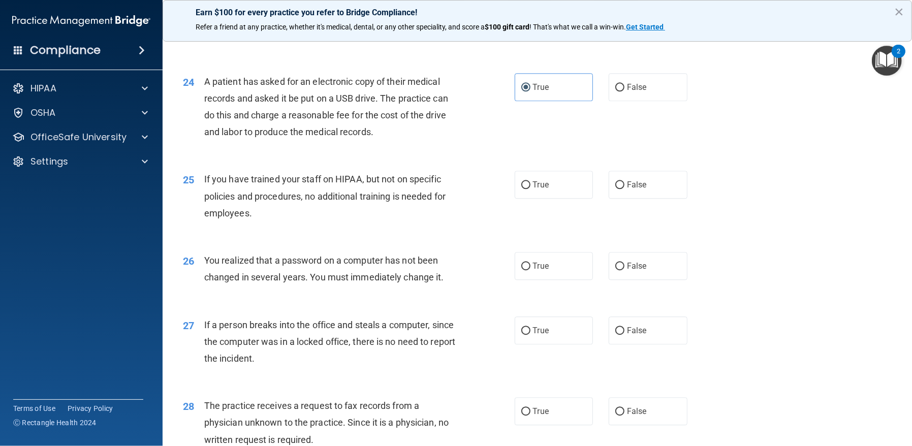
scroll to position [1929, 0]
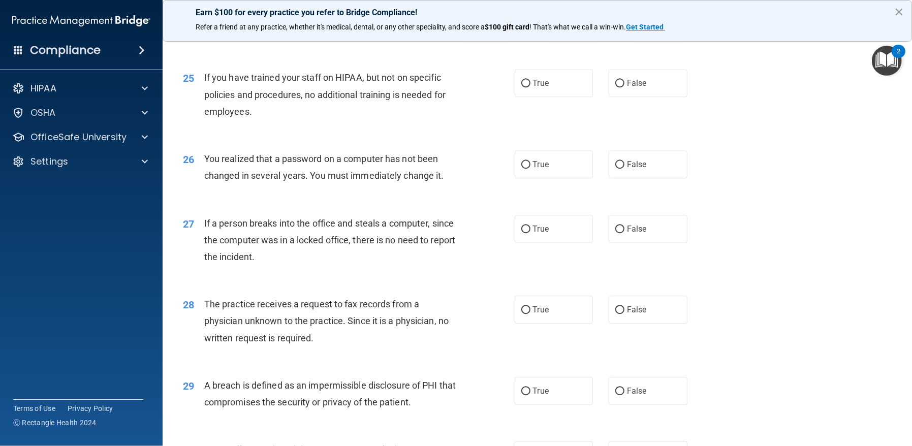
click at [205, 92] on span "If you have trained your staff on HIPAA, but not on specific policies and proce…" at bounding box center [324, 94] width 241 height 44
click at [209, 98] on span "If you have trained your staff on HIPAA, but not on specific policies and proce…" at bounding box center [324, 94] width 241 height 44
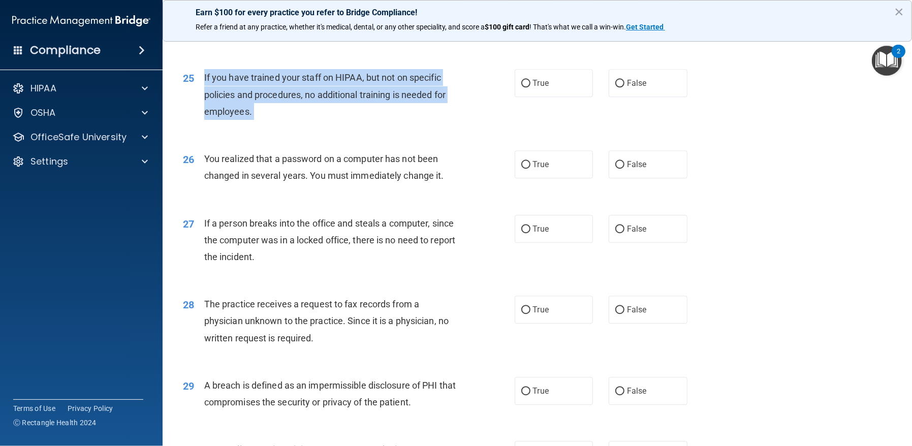
click at [209, 98] on span "If you have trained your staff on HIPAA, but not on specific policies and proce…" at bounding box center [324, 94] width 241 height 44
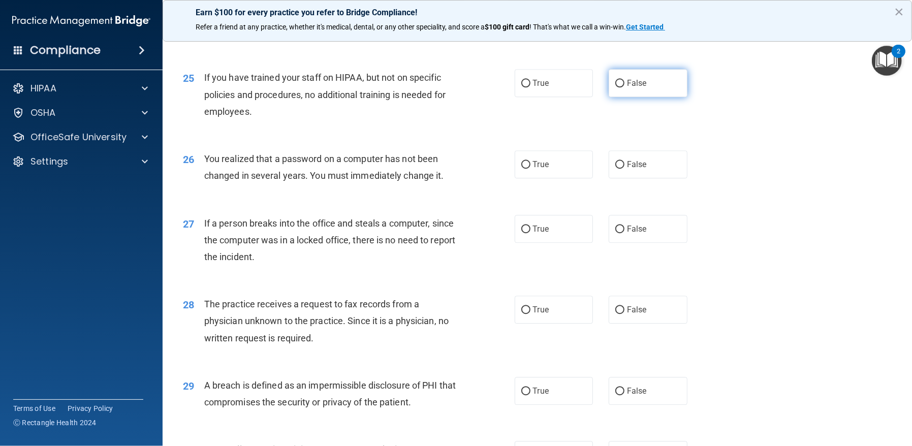
click at [629, 88] on span "False" at bounding box center [637, 83] width 20 height 10
click at [624, 87] on input "False" at bounding box center [619, 84] width 9 height 8
radio input "true"
click at [209, 177] on span "You realized that a password on a computer has not been changed in several year…" at bounding box center [324, 166] width 240 height 27
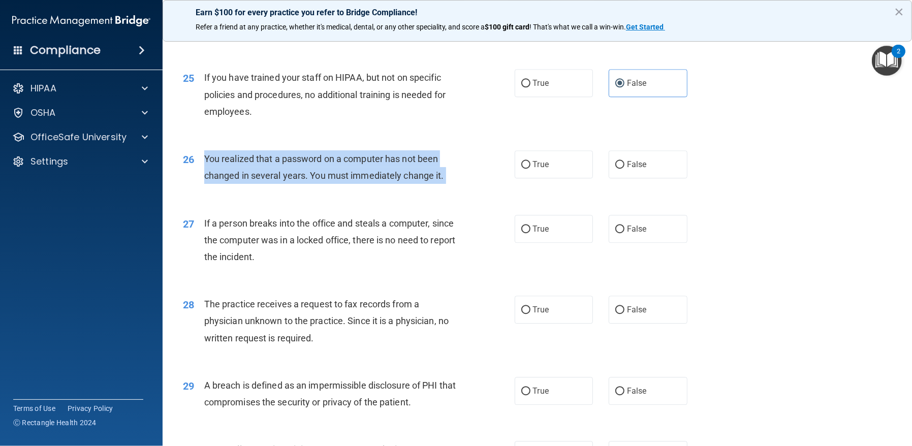
click at [209, 177] on span "You realized that a password on a computer has not been changed in several year…" at bounding box center [324, 166] width 240 height 27
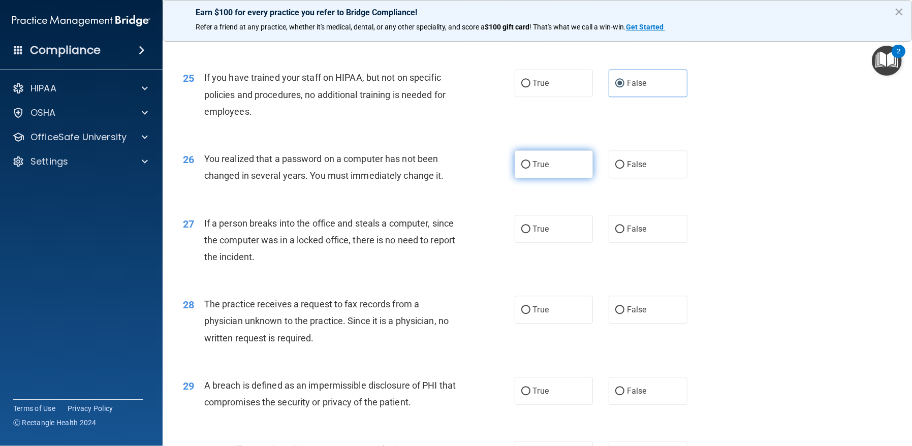
click at [527, 178] on label "True" at bounding box center [553, 164] width 79 height 28
click at [527, 169] on input "True" at bounding box center [525, 165] width 9 height 8
radio input "true"
click at [207, 239] on span "If a person breaks into the office and steals a computer, since the computer wa…" at bounding box center [329, 240] width 251 height 44
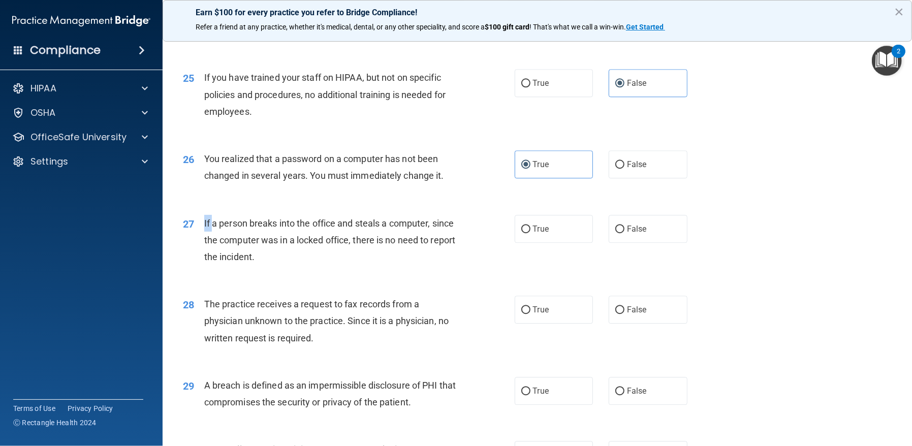
click at [207, 239] on span "If a person breaks into the office and steals a computer, since the computer wa…" at bounding box center [329, 240] width 251 height 44
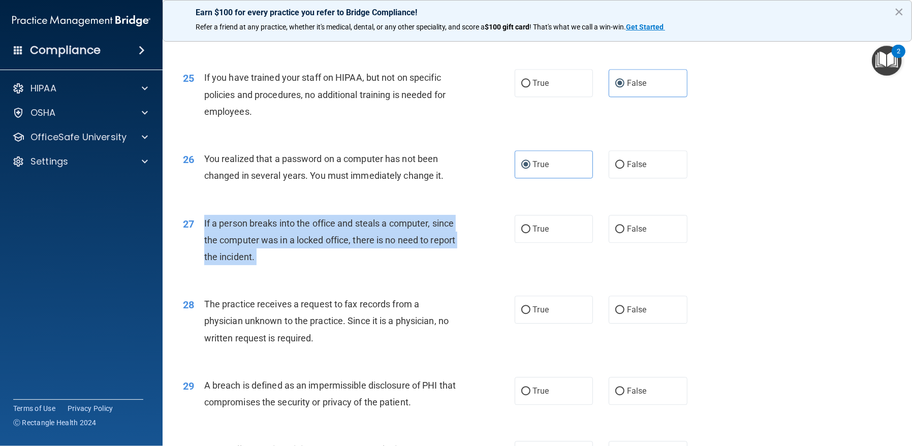
click at [207, 239] on span "If a person breaks into the office and steals a computer, since the computer wa…" at bounding box center [329, 240] width 251 height 44
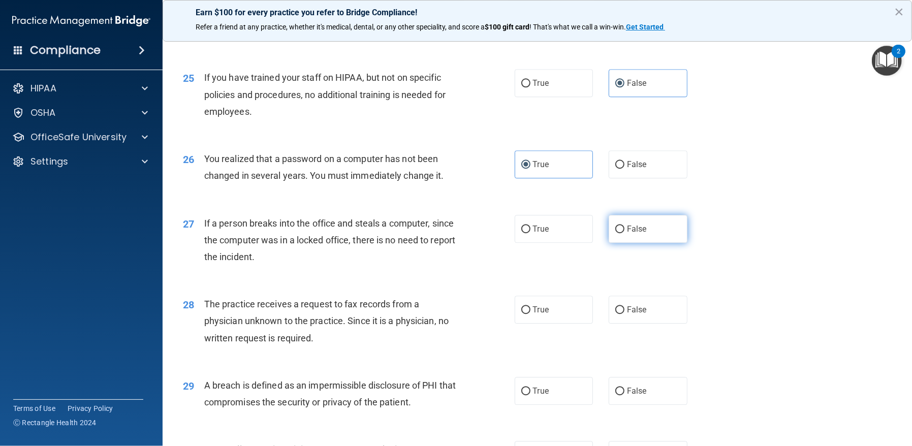
click at [652, 243] on label "False" at bounding box center [647, 229] width 79 height 28
click at [624, 233] on input "False" at bounding box center [619, 229] width 9 height 8
radio input "true"
click at [208, 322] on span "The practice receives a request to fax records from a physician unknown to the …" at bounding box center [326, 321] width 244 height 44
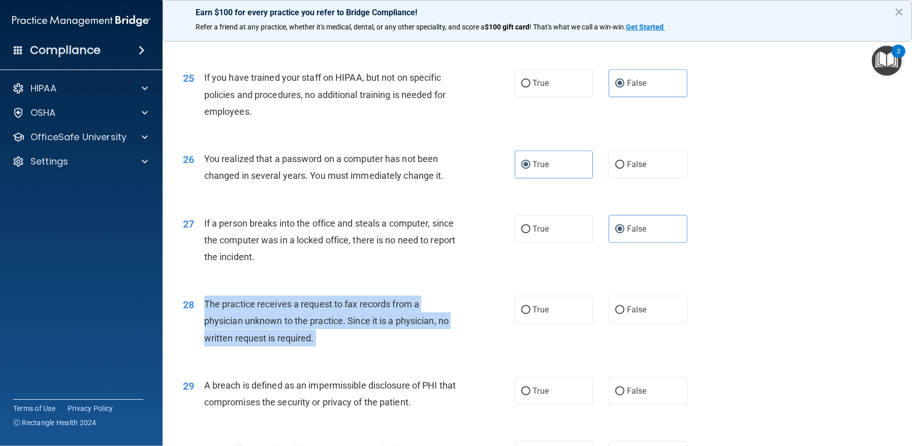
click at [208, 322] on span "The practice receives a request to fax records from a physician unknown to the …" at bounding box center [326, 321] width 244 height 44
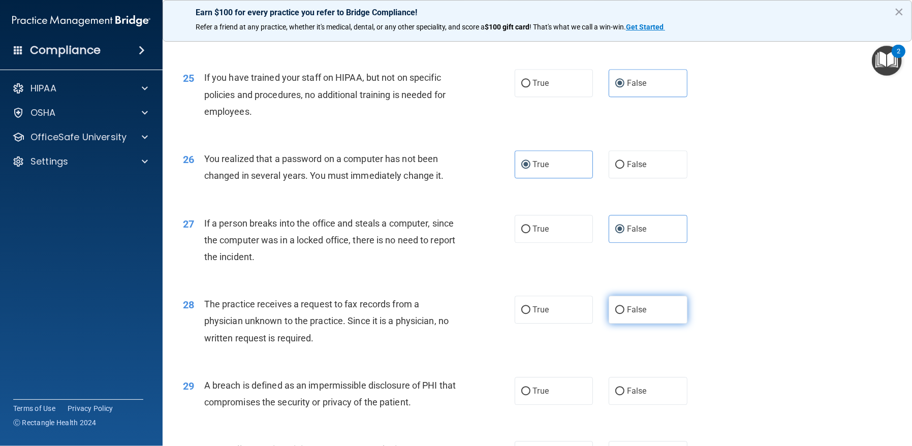
click at [627, 314] on span "False" at bounding box center [637, 310] width 20 height 10
click at [623, 314] on input "False" at bounding box center [619, 310] width 9 height 8
radio input "true"
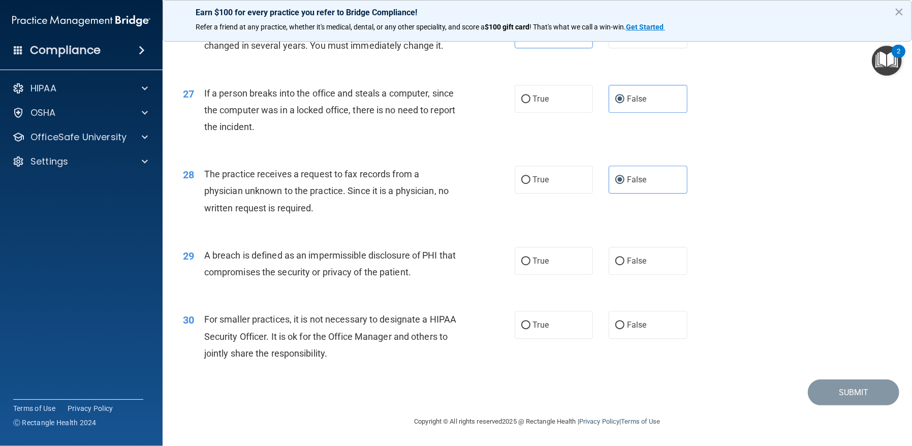
click at [206, 252] on span "A breach is defined as an impermissible disclosure of PHI that compromises the …" at bounding box center [329, 263] width 251 height 27
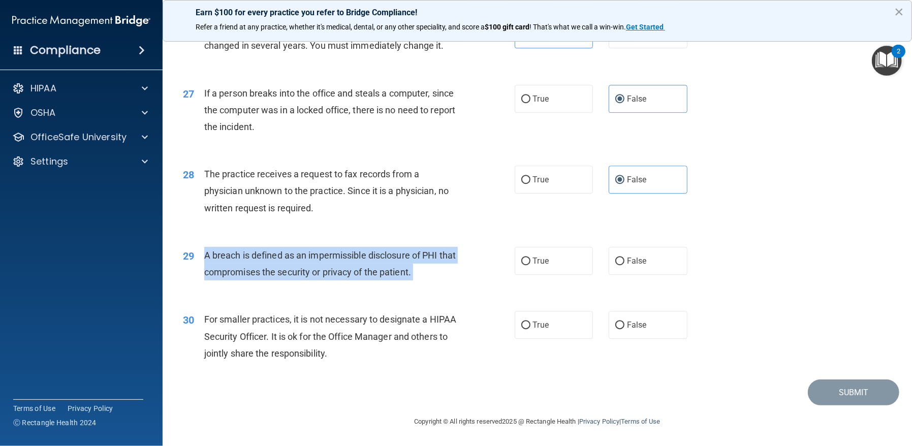
click at [206, 252] on span "A breach is defined as an impermissible disclosure of PHI that compromises the …" at bounding box center [329, 263] width 251 height 27
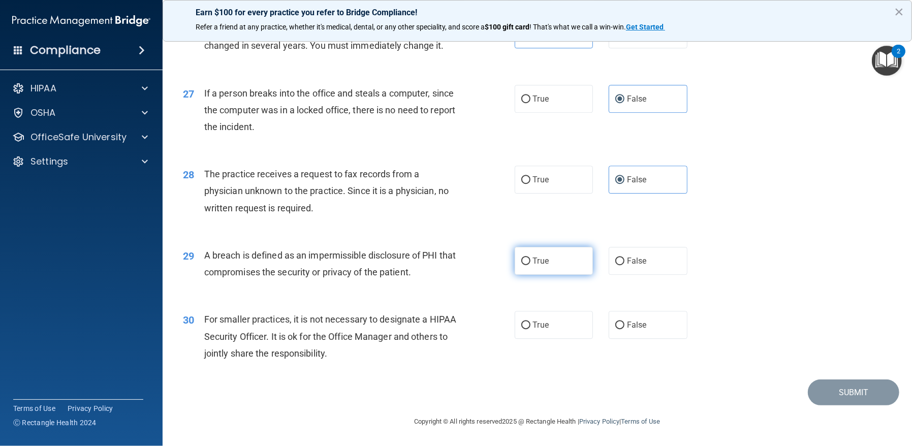
click at [562, 266] on label "True" at bounding box center [553, 261] width 79 height 28
click at [530, 265] on input "True" at bounding box center [525, 261] width 9 height 8
radio input "true"
click at [209, 318] on span "For smaller practices, it is not necessary to designate a HIPAA Security Office…" at bounding box center [330, 336] width 252 height 44
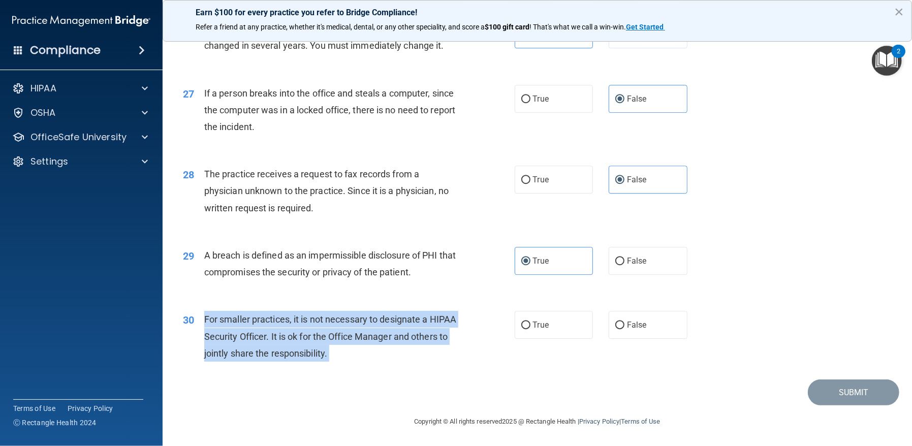
click at [209, 318] on span "For smaller practices, it is not necessary to designate a HIPAA Security Office…" at bounding box center [330, 336] width 252 height 44
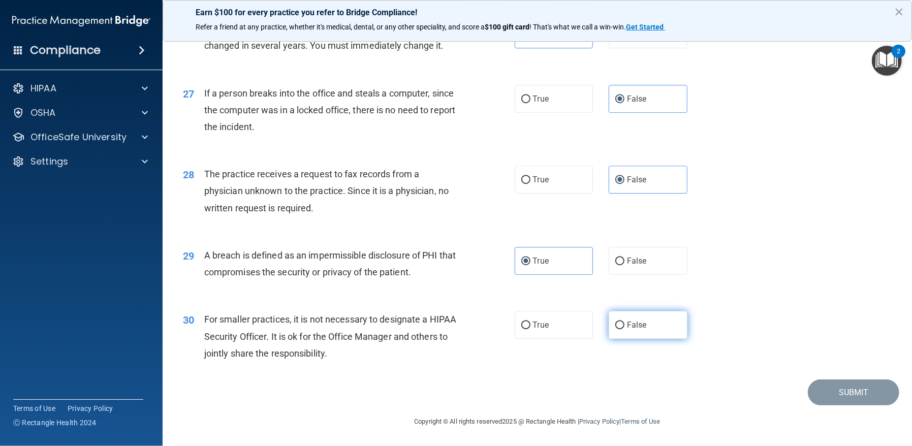
click at [642, 330] on label "False" at bounding box center [647, 325] width 79 height 28
click at [624, 329] on input "False" at bounding box center [619, 325] width 9 height 8
radio input "true"
click at [844, 400] on button "Submit" at bounding box center [852, 392] width 91 height 26
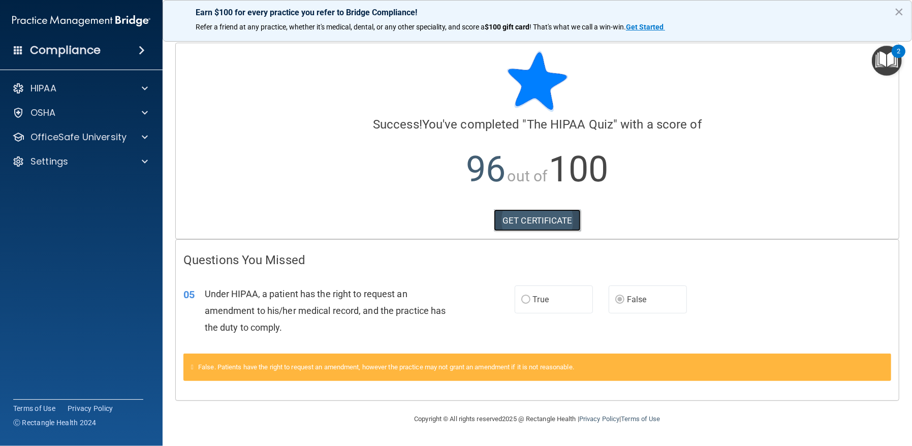
click at [559, 229] on link "GET CERTIFICATE" at bounding box center [537, 220] width 87 height 22
click at [147, 135] on span at bounding box center [145, 137] width 6 height 12
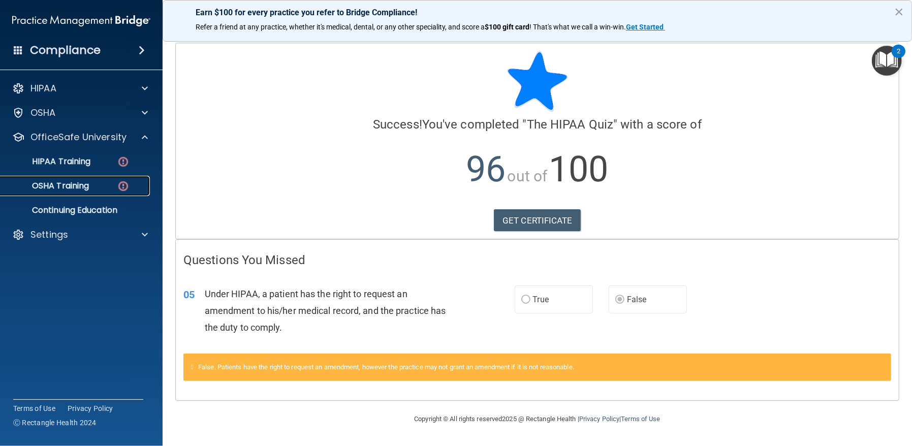
click at [72, 187] on p "OSHA Training" at bounding box center [48, 186] width 82 height 10
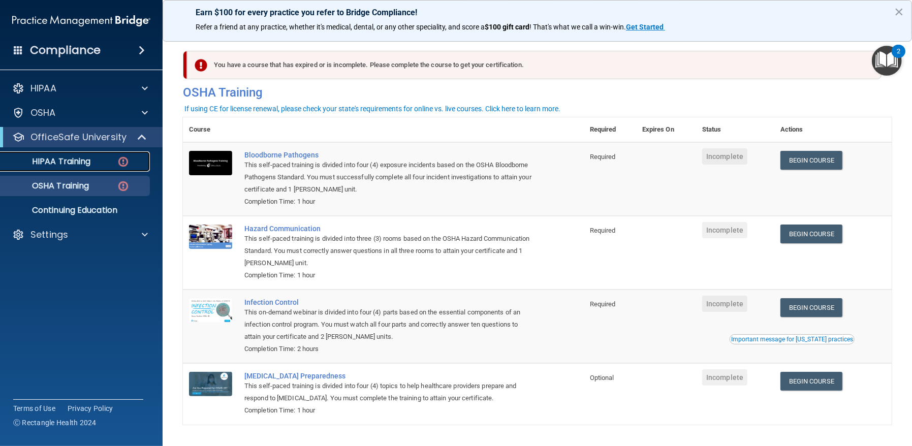
click at [105, 169] on link "HIPAA Training" at bounding box center [70, 161] width 160 height 20
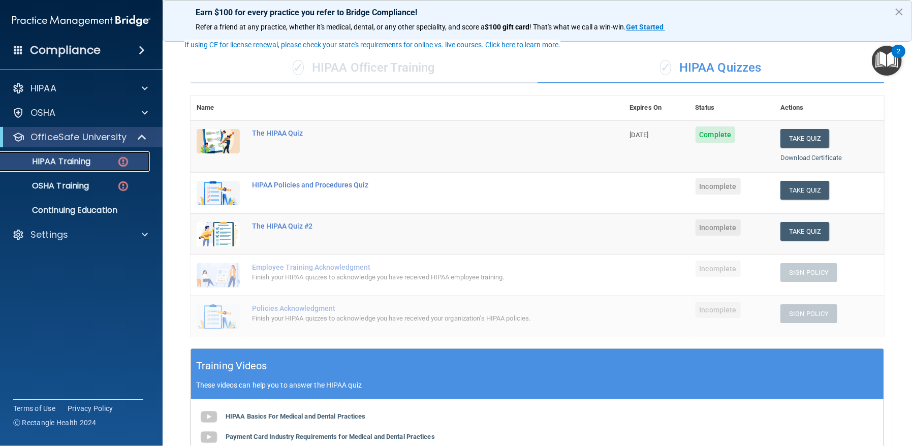
scroll to position [152, 0]
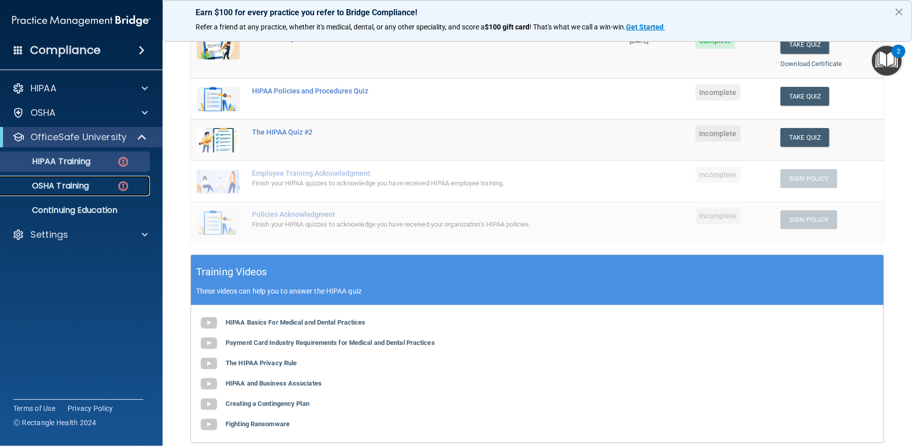
click at [115, 178] on link "OSHA Training" at bounding box center [70, 186] width 160 height 20
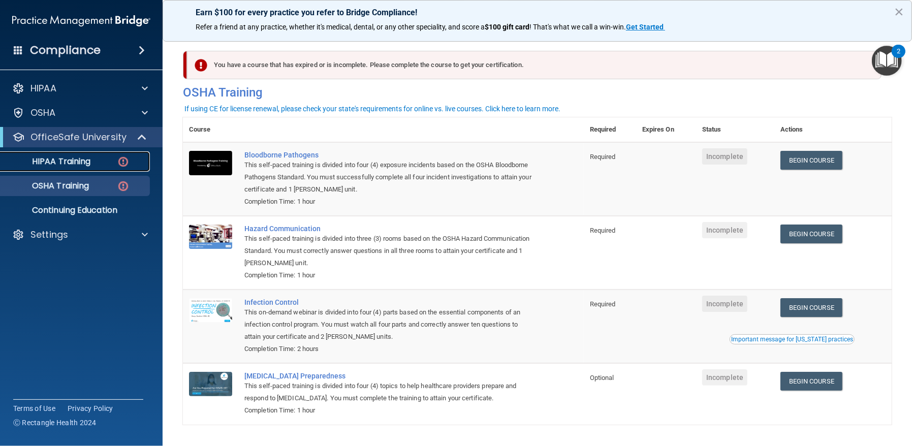
click at [84, 156] on p "HIPAA Training" at bounding box center [49, 161] width 84 height 10
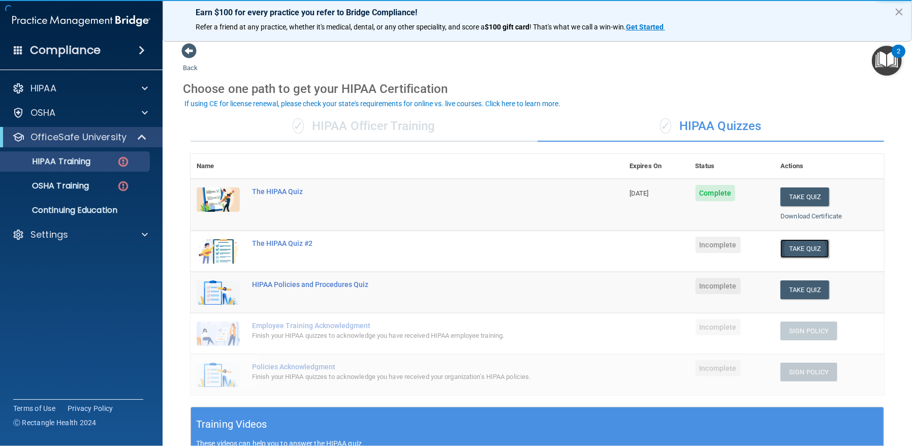
click at [791, 244] on button "Take Quiz" at bounding box center [804, 248] width 49 height 19
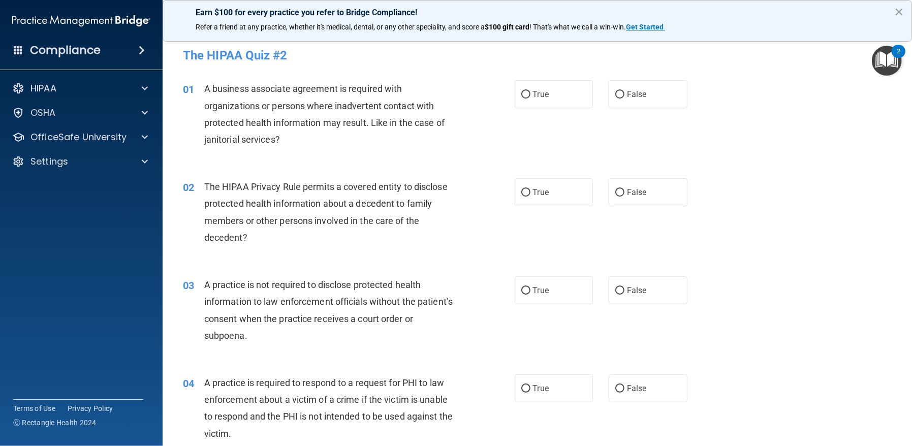
click at [204, 92] on span "A business associate agreement is required with organizations or persons where …" at bounding box center [324, 113] width 240 height 61
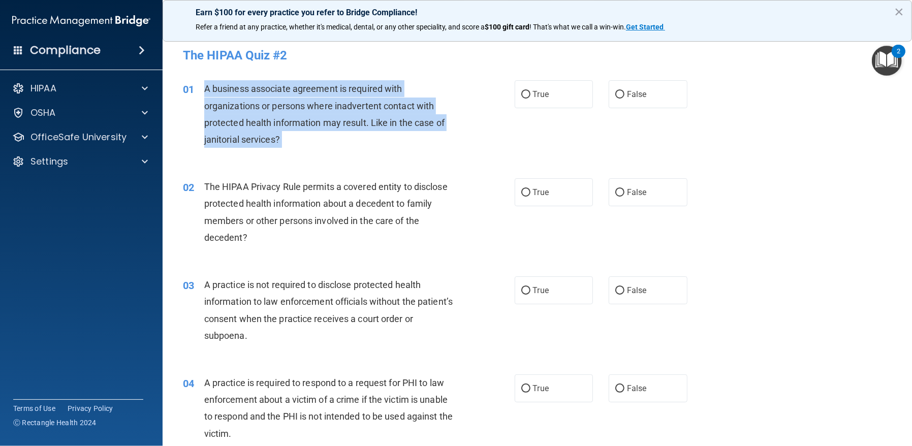
click at [205, 92] on span "A business associate agreement is required with organizations or persons where …" at bounding box center [324, 113] width 240 height 61
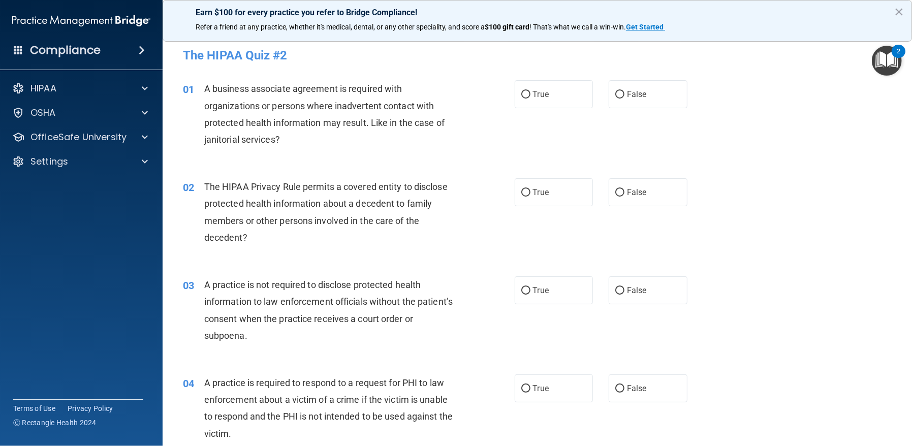
click at [767, 145] on div "01 A business associate agreement is required with organizations or persons whe…" at bounding box center [537, 117] width 724 height 98
